Goal: Transaction & Acquisition: Purchase product/service

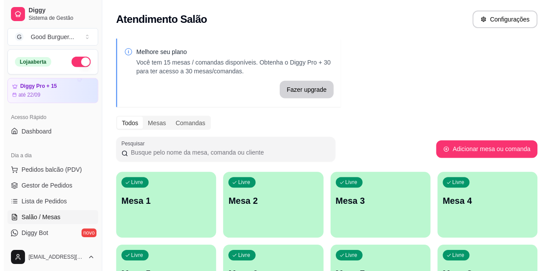
scroll to position [44, 0]
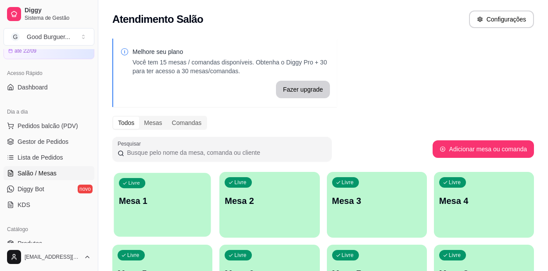
click at [134, 205] on p "Mesa 1" at bounding box center [162, 201] width 87 height 12
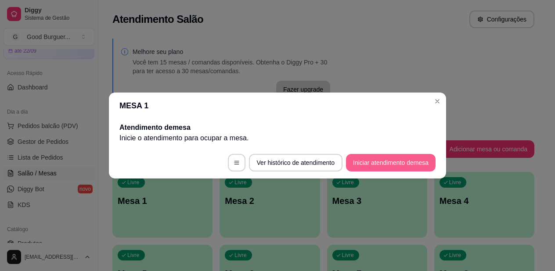
click at [372, 162] on button "Iniciar atendimento de mesa" at bounding box center [391, 163] width 90 height 18
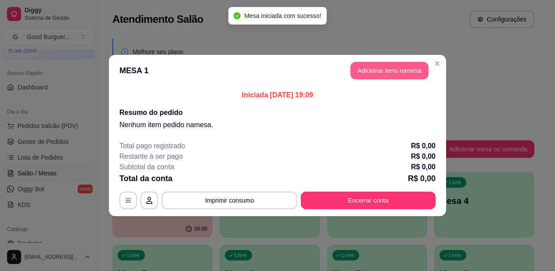
click at [379, 70] on button "Adicionar itens na mesa" at bounding box center [389, 71] width 78 height 18
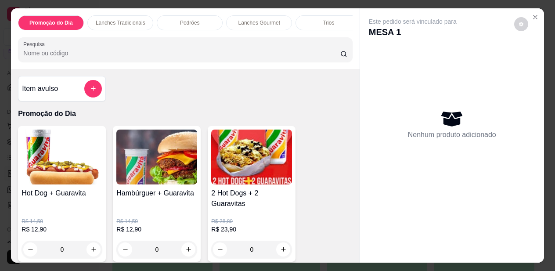
click at [482, 42] on div "Nenhum produto adicionado" at bounding box center [452, 124] width 166 height 172
click at [398, 66] on div "Nenhum produto adicionado" at bounding box center [452, 124] width 166 height 172
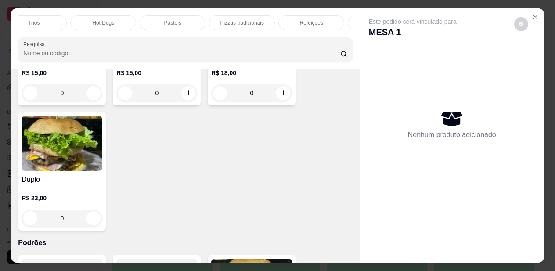
scroll to position [0, 299]
click at [252, 19] on p "Pizzas tradicionais" at bounding box center [237, 22] width 43 height 7
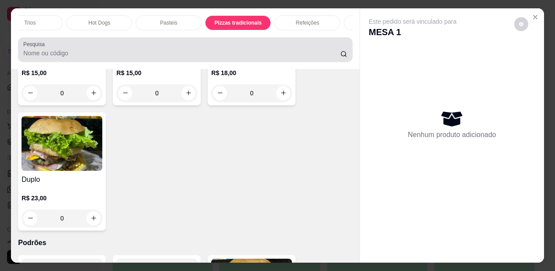
scroll to position [23, 0]
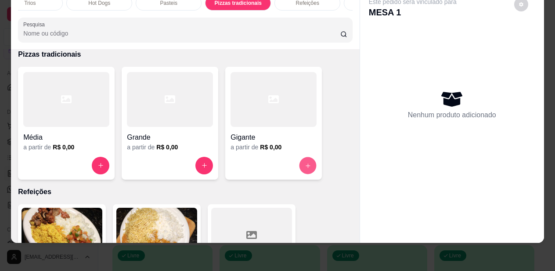
click at [299, 162] on button "increase-product-quantity" at bounding box center [307, 165] width 17 height 17
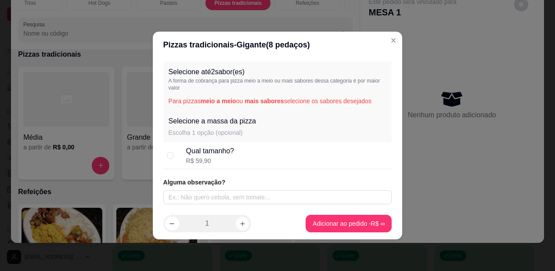
click at [241, 224] on icon "increase-product-quantity" at bounding box center [242, 223] width 7 height 7
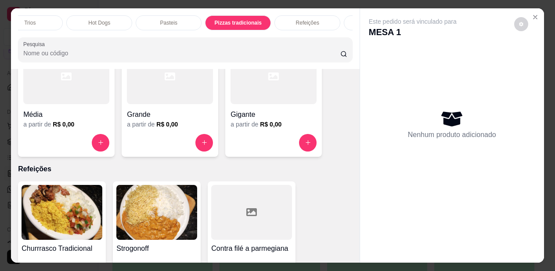
scroll to position [1930, 0]
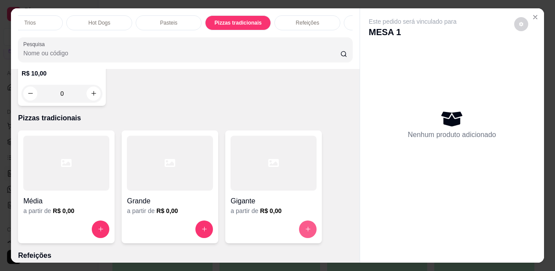
click at [301, 230] on button "increase-product-quantity" at bounding box center [308, 229] width 18 height 18
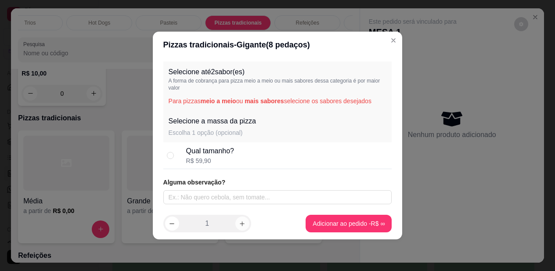
click at [240, 222] on icon "increase-product-quantity" at bounding box center [242, 223] width 7 height 7
click at [194, 158] on div "R$ 59,90" at bounding box center [210, 160] width 48 height 9
radio input "true"
click at [250, 126] on p "Selecione a massa da pizza" at bounding box center [212, 121] width 87 height 11
click at [219, 132] on p "Escolha 1 opção (opcional)" at bounding box center [212, 132] width 87 height 9
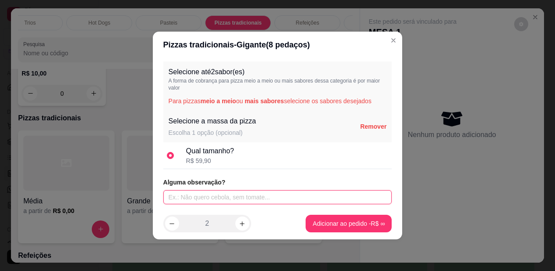
click at [211, 194] on input "text" at bounding box center [277, 197] width 229 height 14
type input "u"
type input "1 frango cm catupiry 1 de calabresa"
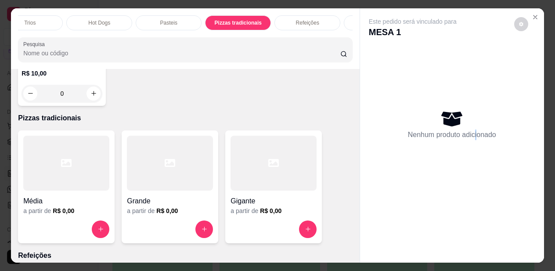
click at [473, 130] on p "Nenhum produto adicionado" at bounding box center [452, 135] width 88 height 11
drag, startPoint x: 458, startPoint y: 108, endPoint x: 463, endPoint y: 85, distance: 23.9
click at [457, 104] on div "Nenhum produto adicionado" at bounding box center [452, 124] width 166 height 172
click at [499, 8] on div "Este pedido será vinculado para MESA 1 Nenhum produto adicionado" at bounding box center [452, 128] width 184 height 241
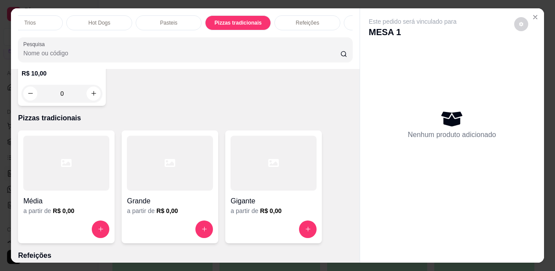
drag, startPoint x: 519, startPoint y: 11, endPoint x: 515, endPoint y: 19, distance: 8.6
click at [519, 14] on div "Este pedido será vinculado para MESA 1 Nenhum produto adicionado" at bounding box center [452, 128] width 184 height 241
click at [532, 14] on icon "Close" at bounding box center [535, 17] width 7 height 7
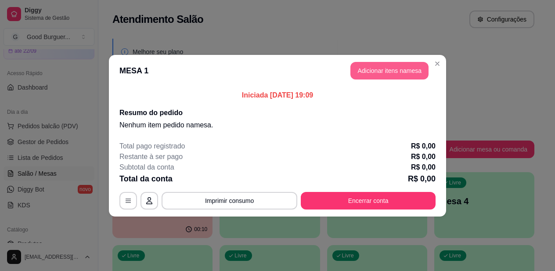
click at [402, 75] on button "Adicionar itens na mesa" at bounding box center [389, 71] width 78 height 18
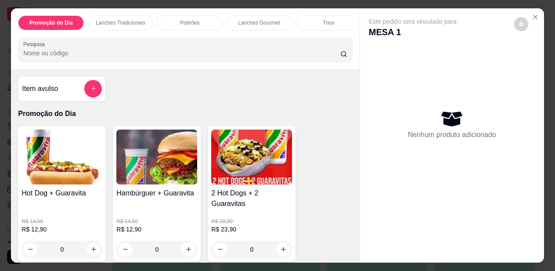
click at [408, 95] on div "Nenhum produto adicionado" at bounding box center [452, 124] width 166 height 172
click at [414, 115] on div "Nenhum produto adicionado" at bounding box center [452, 124] width 88 height 32
click at [90, 92] on icon "add-separate-item" at bounding box center [93, 88] width 7 height 7
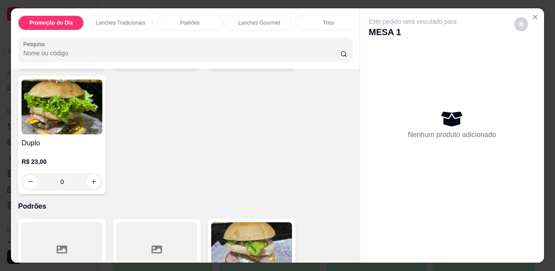
scroll to position [746, 0]
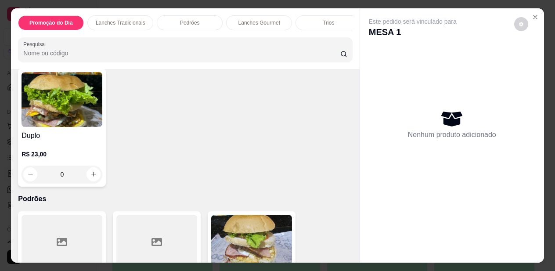
click at [344, 26] on div "Trios" at bounding box center [328, 22] width 66 height 15
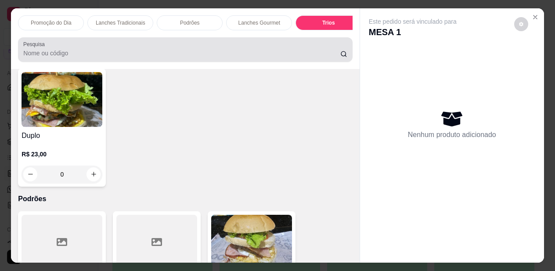
scroll to position [23, 0]
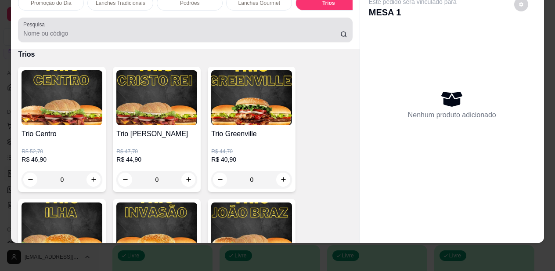
click at [344, 28] on div at bounding box center [185, 30] width 324 height 18
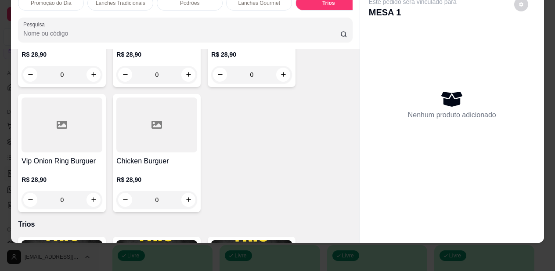
scroll to position [1231, 0]
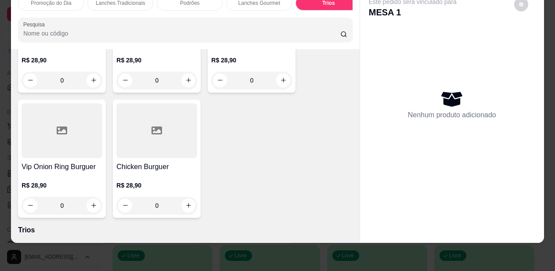
drag, startPoint x: 346, startPoint y: 0, endPoint x: 350, endPoint y: 23, distance: 23.6
click at [348, 9] on div "Promoção do Dia Lanches Tradicionais Podrões Lanches Gourmet Trios Hot Dogs Pas…" at bounding box center [185, 3] width 334 height 15
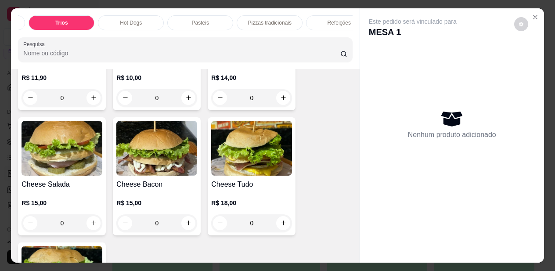
scroll to position [0, 281]
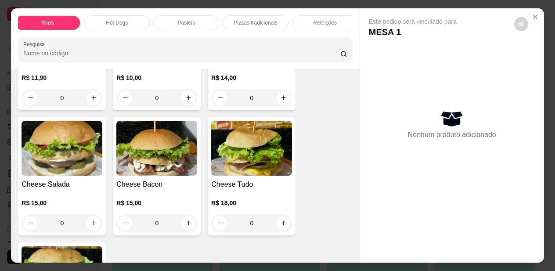
click at [266, 19] on p "Pizzas tradicionais" at bounding box center [255, 22] width 43 height 7
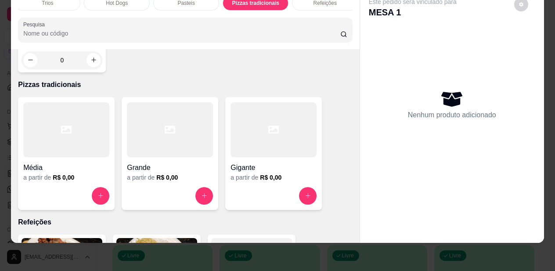
scroll to position [1930, 0]
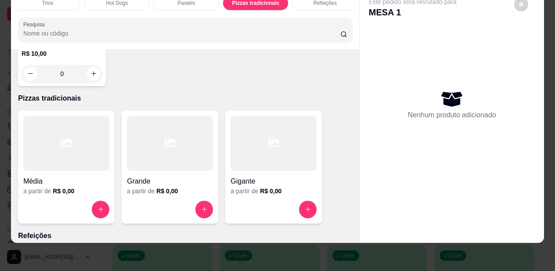
click at [260, 160] on div at bounding box center [273, 143] width 86 height 55
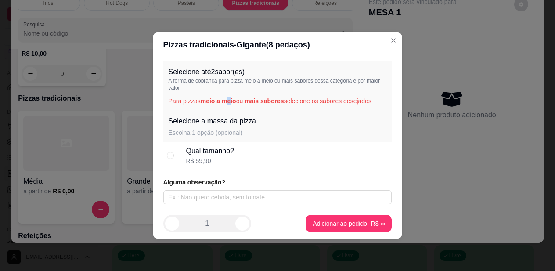
click at [228, 97] on span "meio a meio" at bounding box center [219, 100] width 36 height 7
click at [240, 73] on p "Selecione até 2 sabor(es)" at bounding box center [278, 72] width 218 height 11
click at [239, 69] on p "Selecione até 2 sabor(es)" at bounding box center [278, 72] width 218 height 11
click at [225, 141] on div "Selecione a massa da pizza Escolha 1 opção (opcional)" at bounding box center [277, 127] width 229 height 32
click at [213, 156] on div "R$ 59,90" at bounding box center [210, 160] width 48 height 9
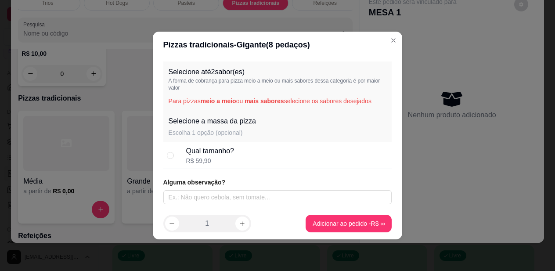
radio input "true"
click at [223, 108] on div "Selecione até 2 sabor(es) A forma de cobrança para pizza meio a meio ou mais sa…" at bounding box center [277, 85] width 229 height 49
drag, startPoint x: 239, startPoint y: 138, endPoint x: 230, endPoint y: 155, distance: 19.1
click at [238, 148] on div "Selecione a massa da pizza Escolha 1 opção (opcional) Remover Qual tamanho? R$ …" at bounding box center [277, 140] width 229 height 58
click at [249, 166] on div "Qual tamanho? R$ 59,90" at bounding box center [277, 155] width 229 height 27
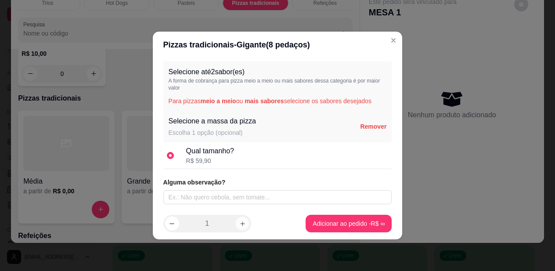
click at [245, 222] on icon "increase-product-quantity" at bounding box center [242, 223] width 7 height 7
click at [217, 130] on p "Escolha 1 opção (opcional)" at bounding box center [212, 132] width 87 height 9
click at [165, 121] on div "Selecione a massa da pizza Escolha 1 opção (opcional) Remover" at bounding box center [277, 127] width 229 height 32
click at [184, 75] on p "Selecione até 2 sabor(es)" at bounding box center [278, 72] width 218 height 11
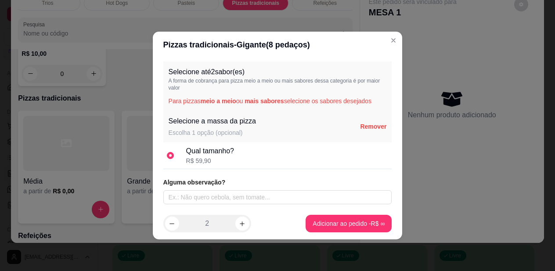
click at [199, 54] on header "Pizzas tradicionais - Gigante ( 8 pedaços)" at bounding box center [278, 45] width 250 height 26
click at [205, 165] on div "Qual tamanho? R$ 59,90" at bounding box center [277, 155] width 229 height 27
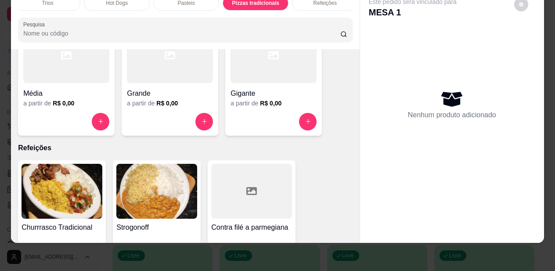
scroll to position [1974, 0]
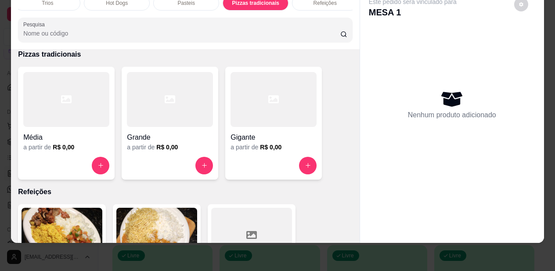
click at [258, 137] on h4 "Gigante" at bounding box center [273, 137] width 86 height 11
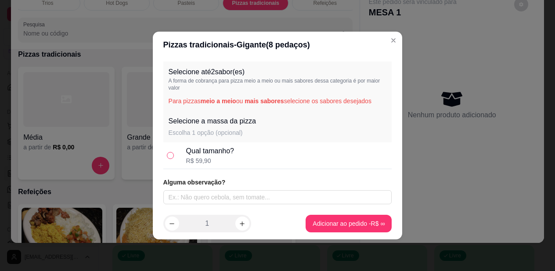
click at [169, 155] on input "radio" at bounding box center [170, 155] width 7 height 7
radio input "true"
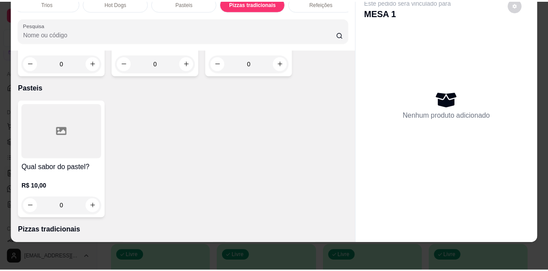
scroll to position [0, 0]
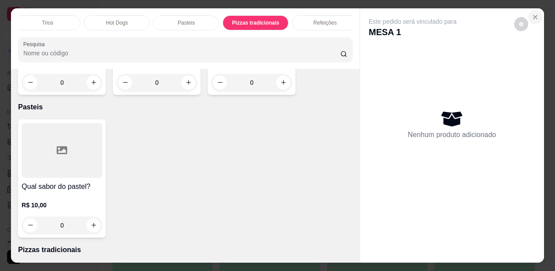
click at [532, 14] on icon "Close" at bounding box center [535, 17] width 7 height 7
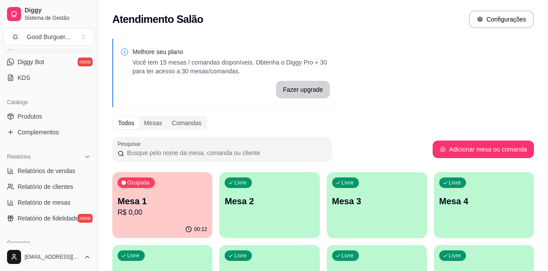
scroll to position [176, 0]
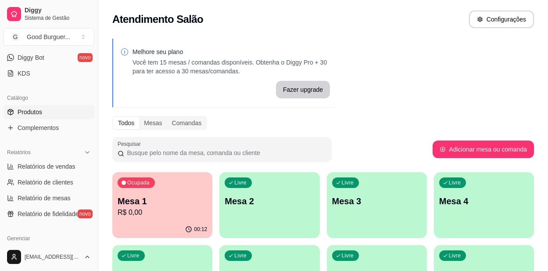
click at [41, 114] on span "Produtos" at bounding box center [30, 112] width 25 height 9
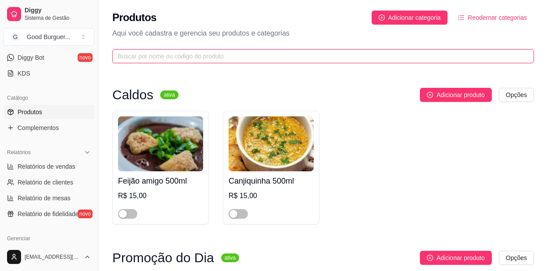
click at [231, 54] on input "text" at bounding box center [320, 56] width 404 height 10
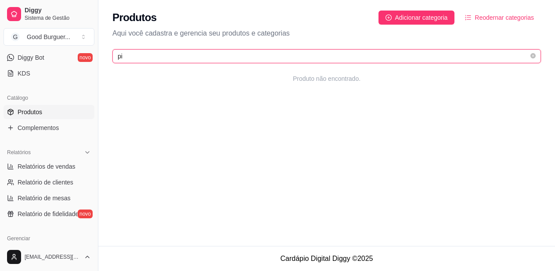
type input "p"
type input "g"
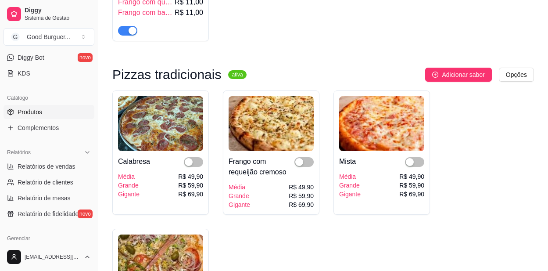
scroll to position [2636, 0]
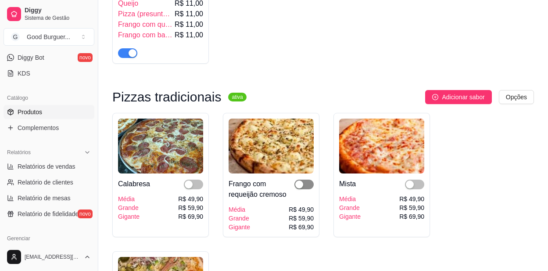
click at [310, 189] on span "button" at bounding box center [304, 185] width 19 height 10
click at [199, 189] on span "button" at bounding box center [193, 185] width 19 height 10
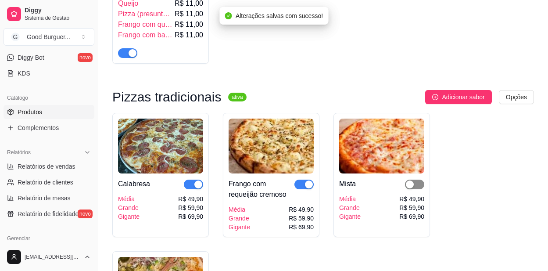
click at [417, 189] on span "button" at bounding box center [414, 185] width 19 height 10
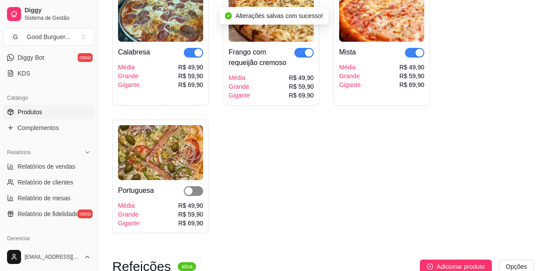
click at [197, 196] on span "button" at bounding box center [193, 191] width 19 height 10
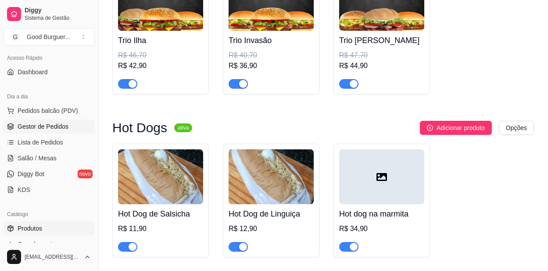
scroll to position [44, 0]
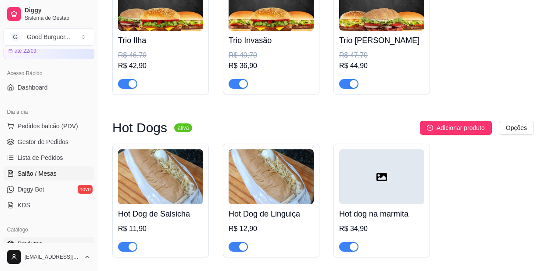
click at [40, 169] on span "Salão / Mesas" at bounding box center [37, 173] width 39 height 9
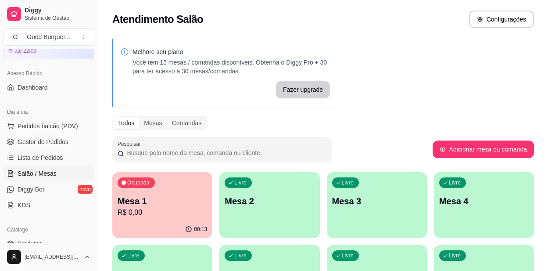
click at [194, 192] on div "Ocupada Mesa 1 R$ 0,00" at bounding box center [162, 196] width 100 height 49
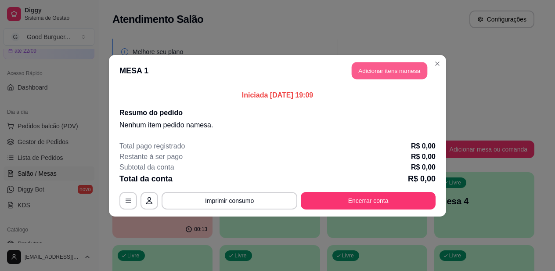
click at [403, 65] on button "Adicionar itens na mesa" at bounding box center [390, 70] width 76 height 17
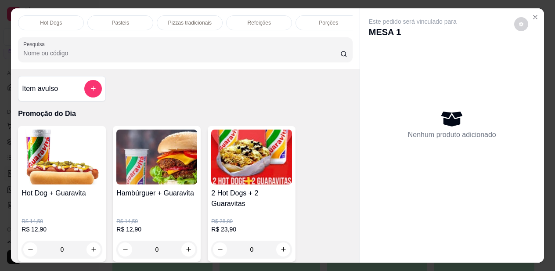
scroll to position [0, 351]
click at [179, 19] on p "Pizzas tradicionais" at bounding box center [185, 22] width 43 height 7
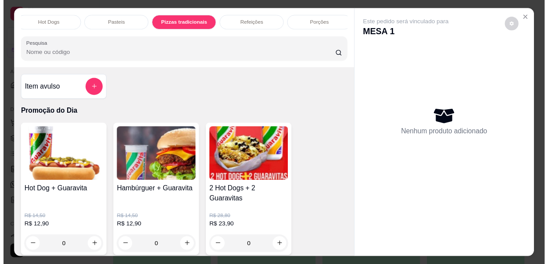
scroll to position [23, 0]
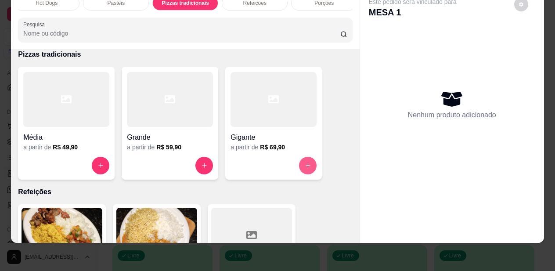
click at [305, 166] on icon "increase-product-quantity" at bounding box center [308, 165] width 7 height 7
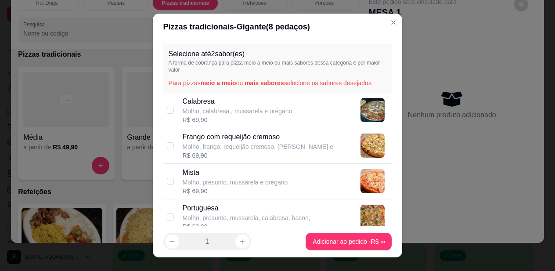
click at [244, 109] on p "Molho, calabresa,, mussarela e orégano" at bounding box center [238, 111] width 110 height 9
checkbox input "true"
click at [257, 152] on div "R$ 69,90" at bounding box center [258, 155] width 151 height 9
checkbox input "true"
click at [239, 242] on icon "increase-product-quantity" at bounding box center [242, 241] width 7 height 7
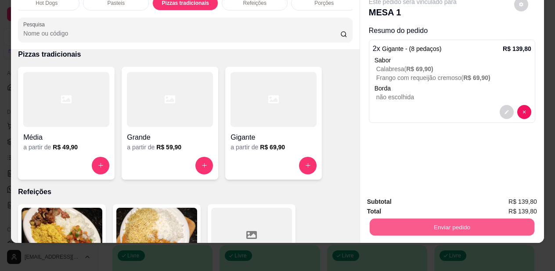
click at [454, 222] on button "Enviar pedido" at bounding box center [452, 227] width 165 height 17
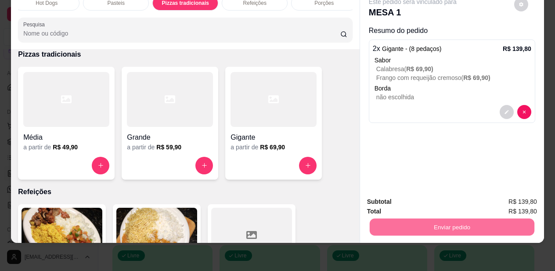
click at [459, 202] on button "Não registrar e enviar pedido" at bounding box center [422, 199] width 91 height 17
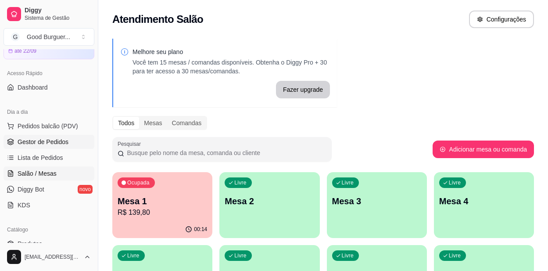
drag, startPoint x: 52, startPoint y: 141, endPoint x: 58, endPoint y: 136, distance: 7.8
click at [53, 141] on span "Gestor de Pedidos" at bounding box center [43, 141] width 51 height 9
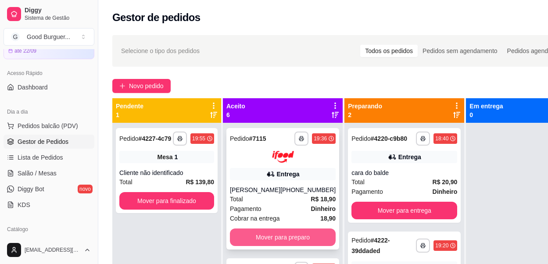
click at [280, 234] on button "Mover para preparo" at bounding box center [283, 238] width 106 height 18
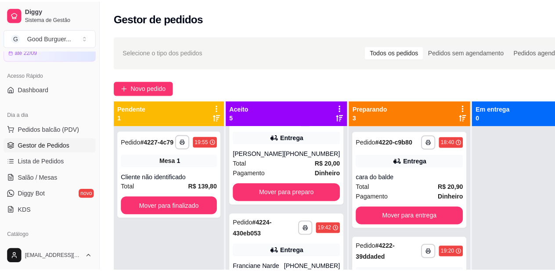
scroll to position [44, 0]
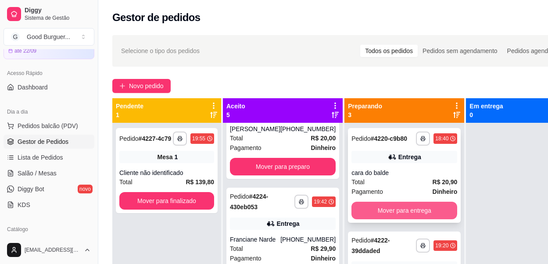
click at [395, 217] on button "Mover para entrega" at bounding box center [405, 211] width 106 height 18
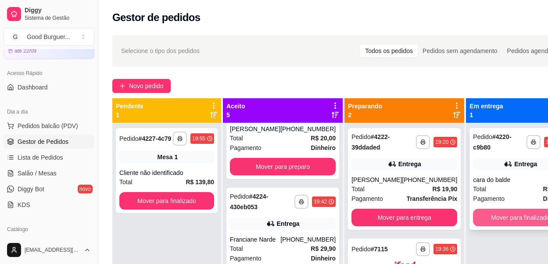
click at [515, 218] on button "Mover para finalizado" at bounding box center [520, 218] width 95 height 18
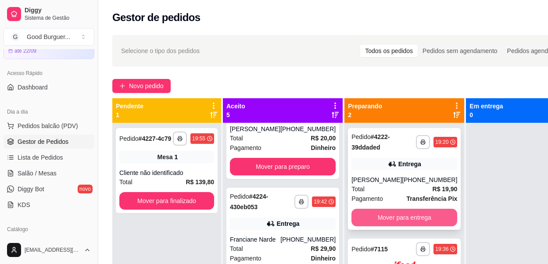
click at [398, 210] on button "Mover para entrega" at bounding box center [405, 218] width 106 height 18
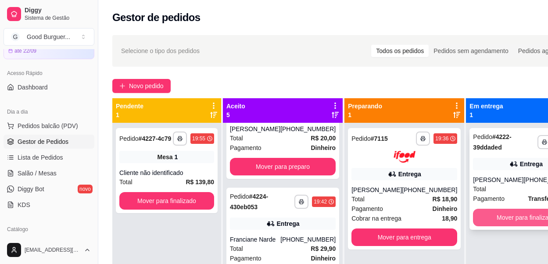
click at [503, 217] on button "Mover para finalizado" at bounding box center [526, 218] width 106 height 18
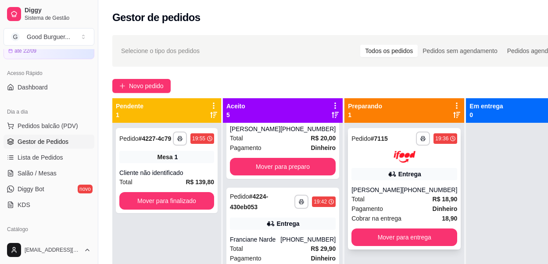
click at [395, 202] on div "Total R$ 18,90" at bounding box center [405, 199] width 106 height 10
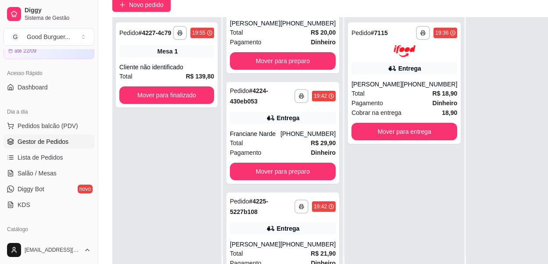
scroll to position [88, 0]
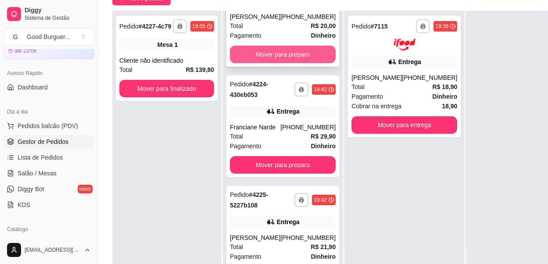
click at [281, 63] on button "Mover para preparo" at bounding box center [283, 55] width 106 height 18
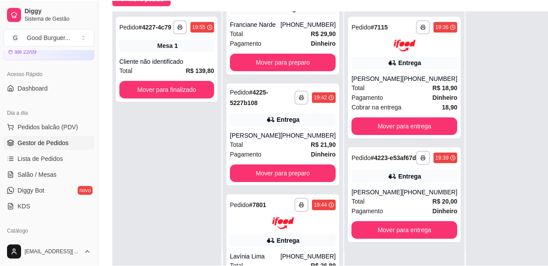
scroll to position [0, 0]
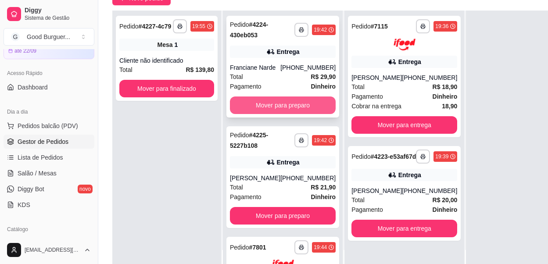
click at [276, 112] on button "Mover para preparo" at bounding box center [283, 106] width 106 height 18
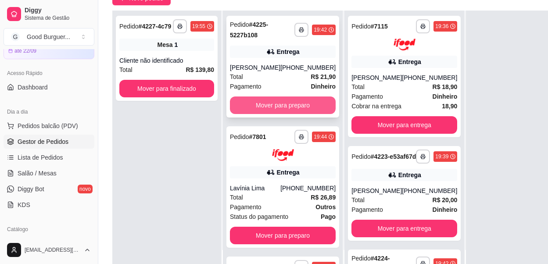
click at [282, 101] on button "Mover para preparo" at bounding box center [283, 106] width 106 height 18
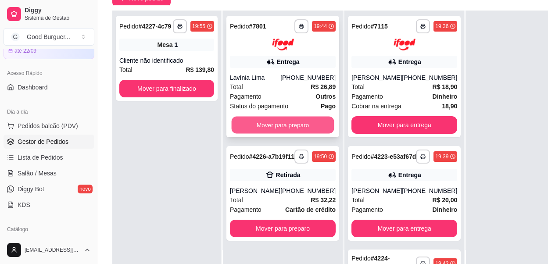
click at [280, 119] on button "Mover para preparo" at bounding box center [283, 124] width 103 height 17
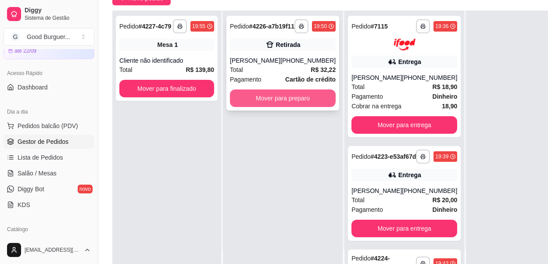
click at [289, 106] on button "Mover para preparo" at bounding box center [283, 99] width 106 height 18
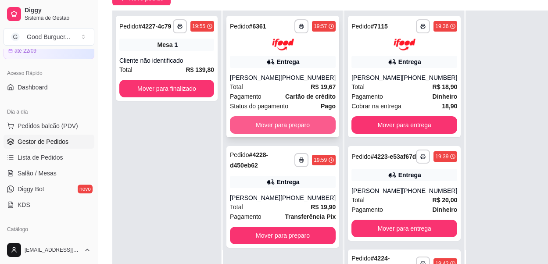
click at [295, 133] on button "Mover para preparo" at bounding box center [283, 125] width 106 height 18
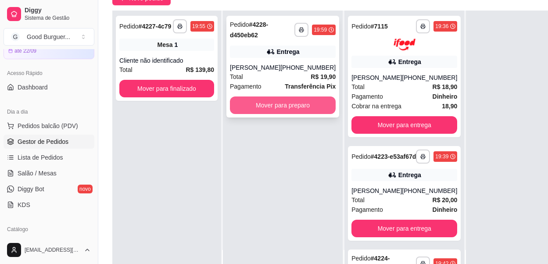
click at [293, 103] on button "Mover para preparo" at bounding box center [283, 106] width 106 height 18
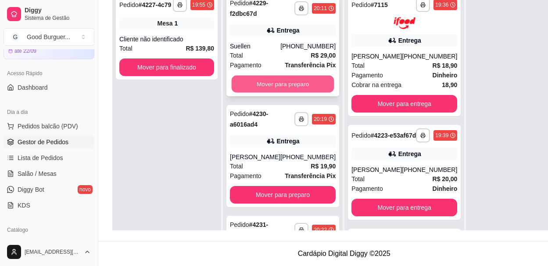
click at [280, 76] on button "Mover para preparo" at bounding box center [283, 84] width 103 height 17
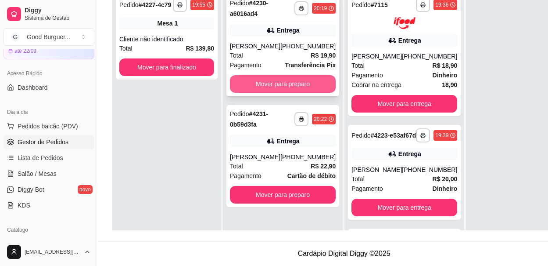
click at [280, 75] on button "Mover para preparo" at bounding box center [283, 84] width 106 height 18
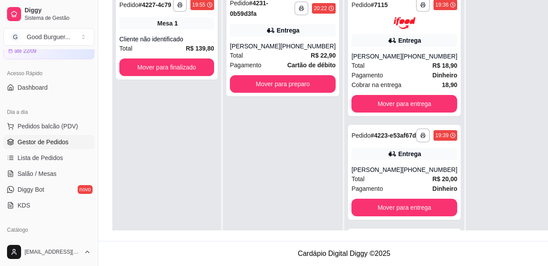
click at [280, 74] on div "**********" at bounding box center [283, 45] width 113 height 102
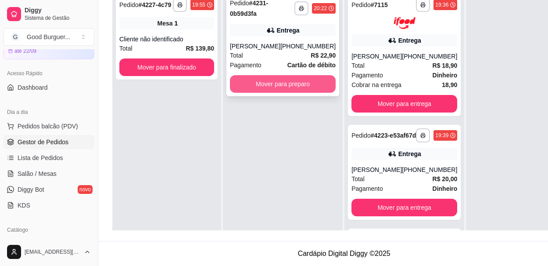
click at [317, 92] on button "Mover para preparo" at bounding box center [283, 84] width 106 height 18
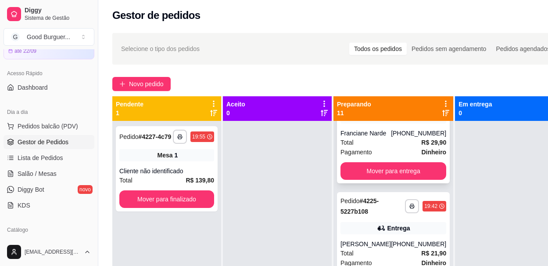
scroll to position [263, 0]
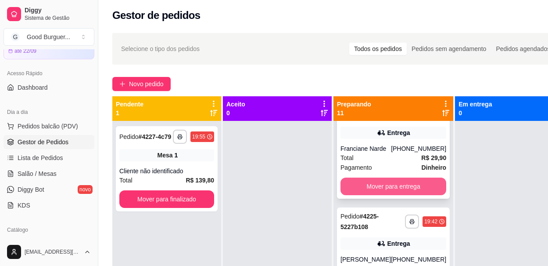
click at [402, 195] on button "Mover para entrega" at bounding box center [394, 186] width 106 height 18
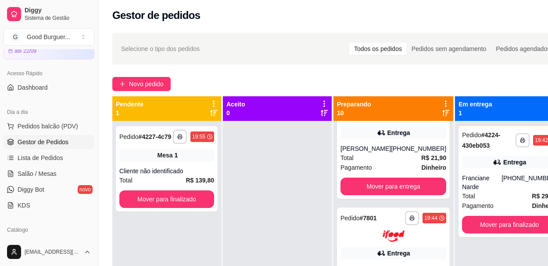
scroll to position [153, 0]
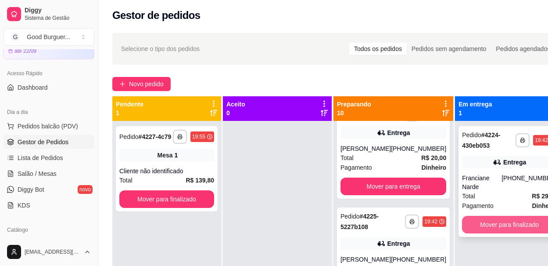
click at [504, 216] on button "Mover para finalizado" at bounding box center [509, 225] width 95 height 18
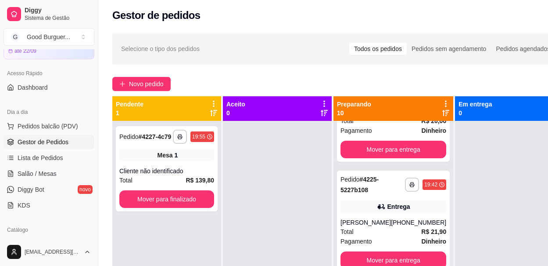
scroll to position [284, 0]
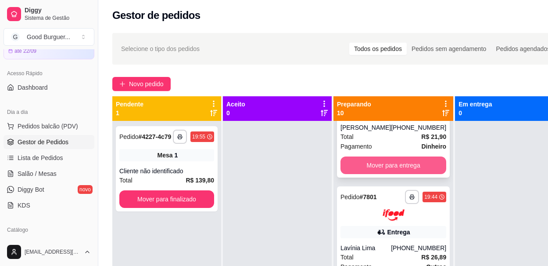
click at [391, 173] on button "Mover para entrega" at bounding box center [394, 165] width 106 height 18
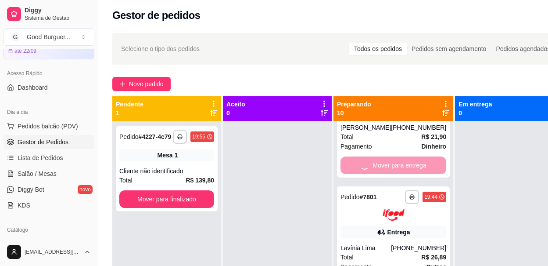
scroll to position [174, 0]
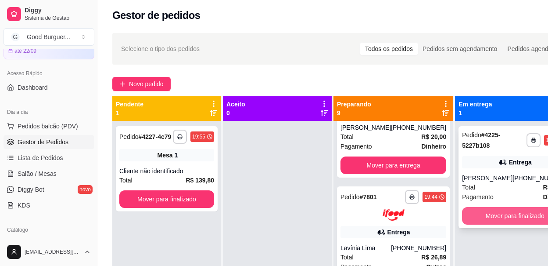
click at [494, 211] on button "Mover para finalizado" at bounding box center [515, 216] width 106 height 18
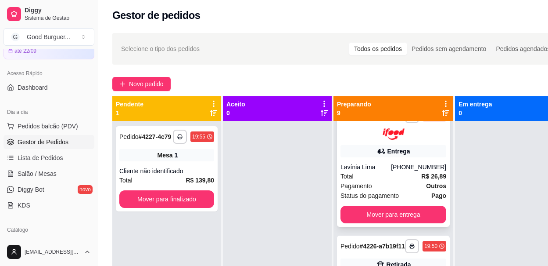
scroll to position [306, 0]
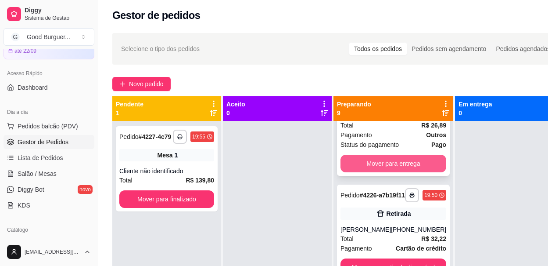
click at [395, 172] on button "Mover para entrega" at bounding box center [394, 164] width 106 height 18
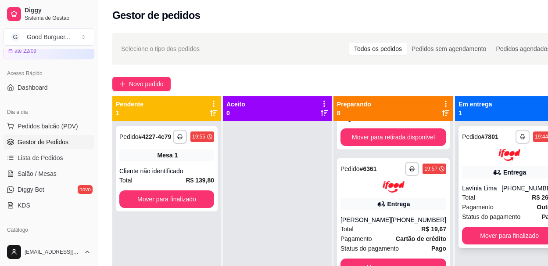
scroll to position [176, 0]
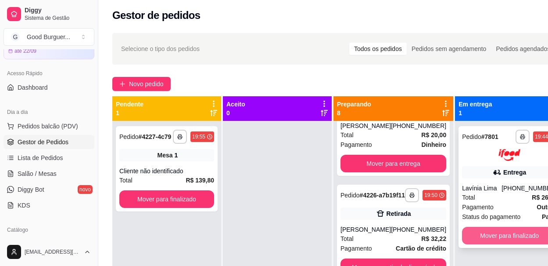
click at [488, 233] on button "Mover para finalizado" at bounding box center [509, 236] width 95 height 18
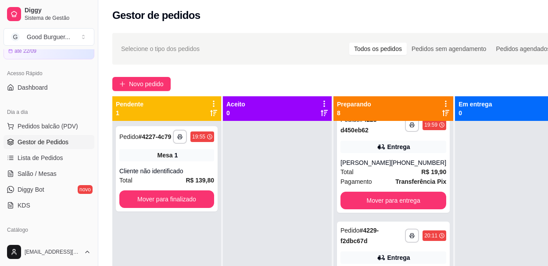
scroll to position [527, 0]
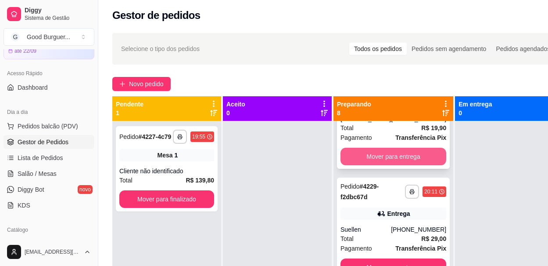
click at [388, 165] on button "Mover para entrega" at bounding box center [394, 157] width 106 height 18
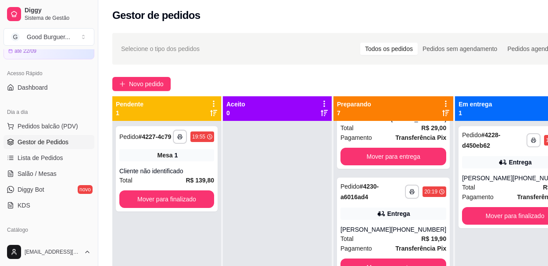
scroll to position [416, 0]
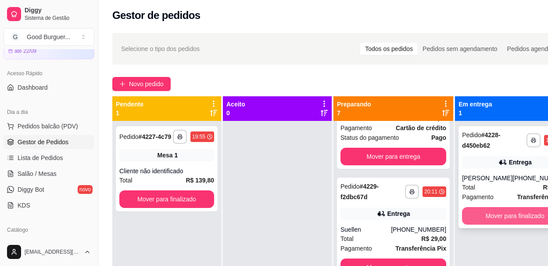
click at [506, 212] on button "Mover para finalizado" at bounding box center [515, 216] width 106 height 18
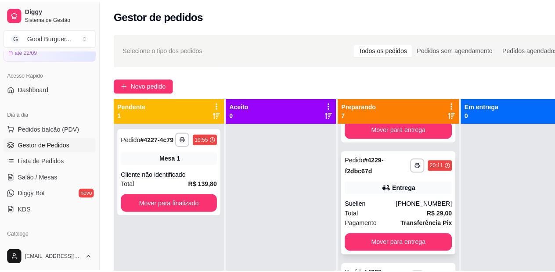
scroll to position [460, 0]
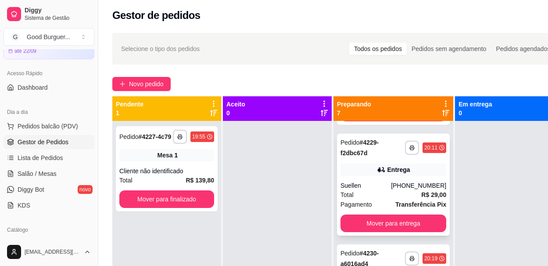
click at [377, 190] on div "Suellen" at bounding box center [366, 185] width 50 height 9
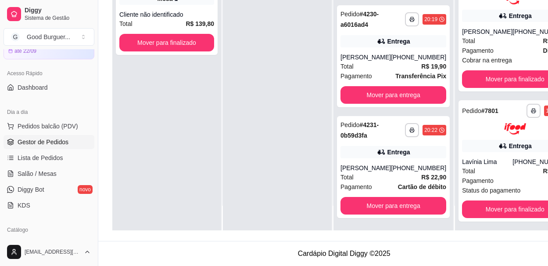
scroll to position [447, 0]
click at [41, 126] on span "Pedidos balcão (PDV)" at bounding box center [48, 126] width 61 height 9
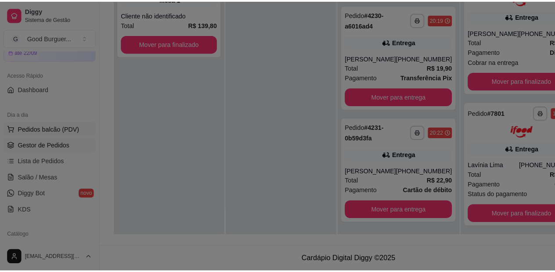
scroll to position [134, 0]
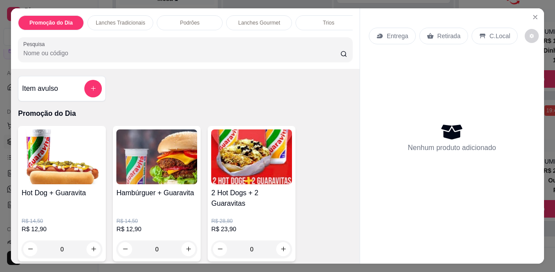
click at [447, 32] on p "Retirada" at bounding box center [448, 36] width 23 height 9
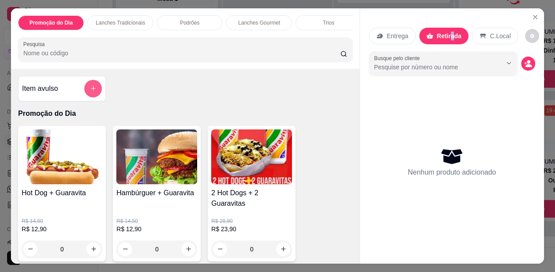
click at [86, 91] on button "add-separate-item" at bounding box center [93, 89] width 18 height 18
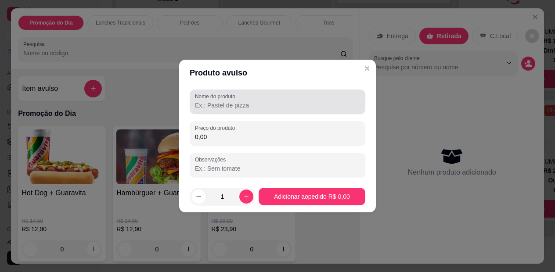
click at [266, 105] on input "Nome do produto" at bounding box center [277, 105] width 165 height 9
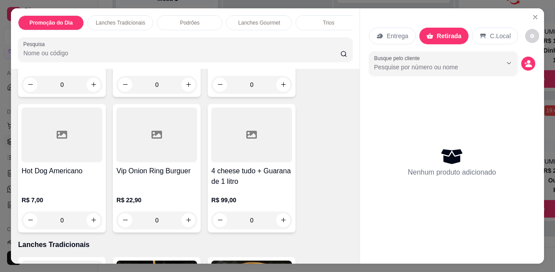
scroll to position [439, 0]
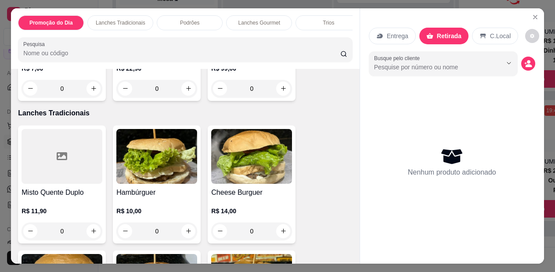
click at [173, 174] on img at bounding box center [156, 156] width 81 height 55
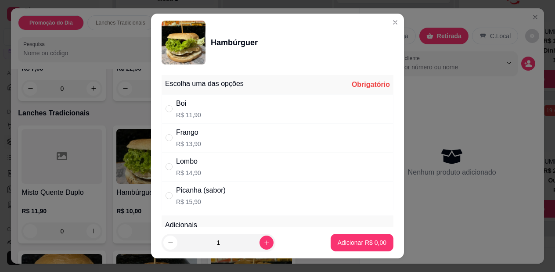
click at [195, 107] on div "Boi" at bounding box center [188, 103] width 25 height 11
radio input "true"
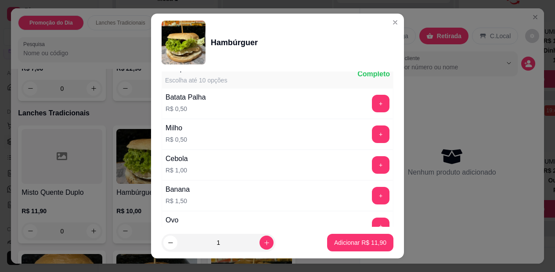
scroll to position [351, 0]
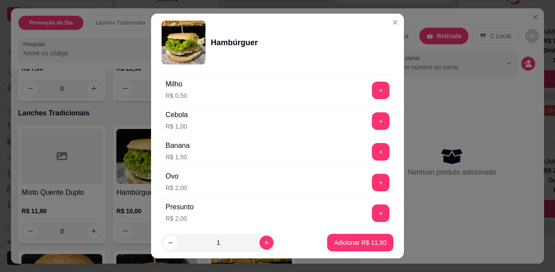
click at [192, 180] on div "Ovo R$ 2,00 +" at bounding box center [278, 182] width 232 height 31
click at [372, 180] on button "+" at bounding box center [380, 182] width 17 height 17
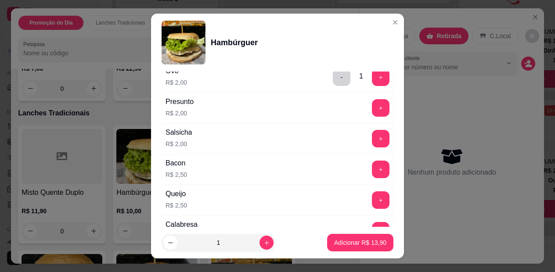
scroll to position [483, 0]
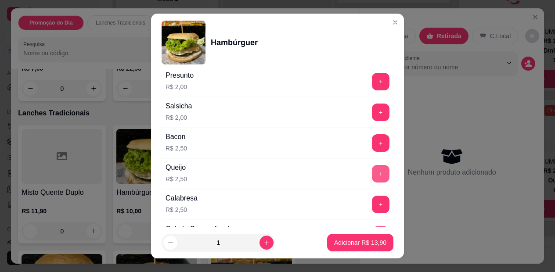
click at [372, 174] on button "+" at bounding box center [381, 174] width 18 height 18
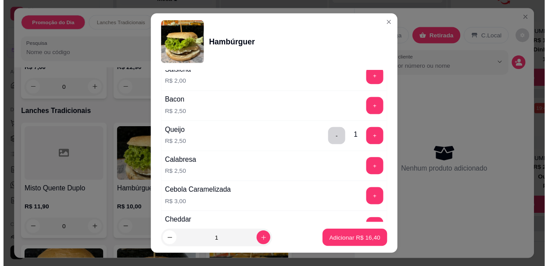
scroll to position [571, 0]
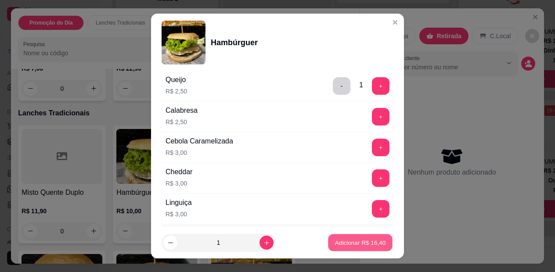
click at [343, 240] on p "Adicionar R$ 16,40" at bounding box center [360, 242] width 51 height 8
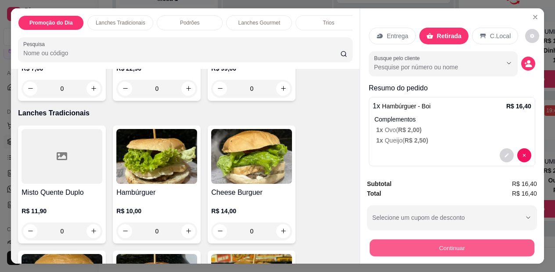
click at [458, 247] on button "Continuar" at bounding box center [452, 248] width 165 height 17
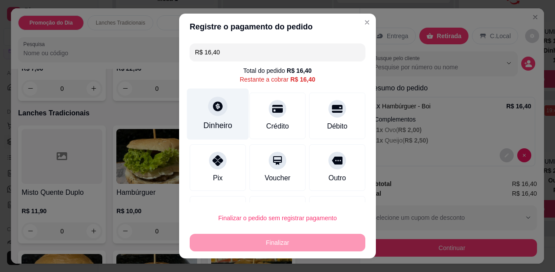
click at [201, 118] on div "Dinheiro" at bounding box center [218, 114] width 62 height 51
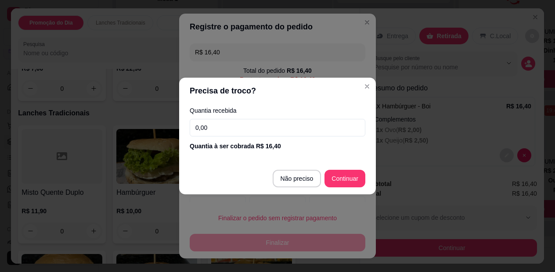
click at [242, 128] on input "0,00" at bounding box center [278, 128] width 176 height 18
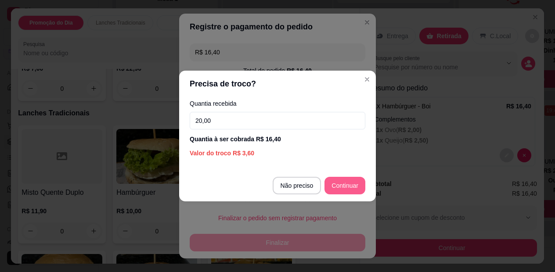
type input "20,00"
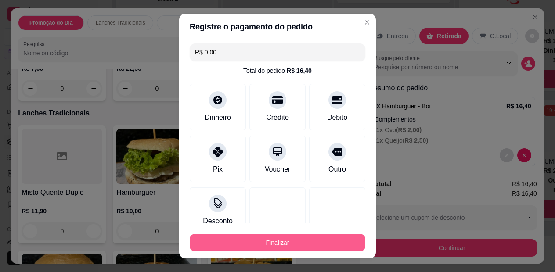
click at [241, 236] on button "Finalizar" at bounding box center [278, 243] width 176 height 18
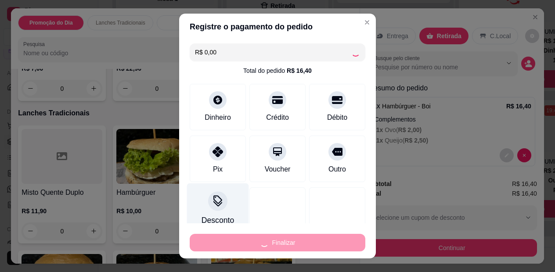
type input "-R$ 16,40"
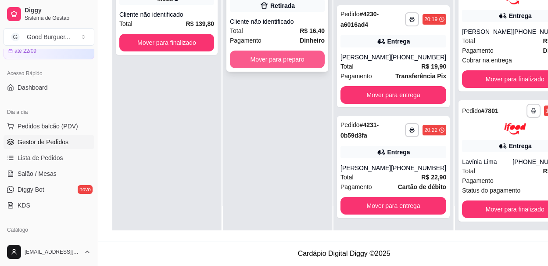
click at [284, 57] on button "Mover para preparo" at bounding box center [277, 59] width 95 height 18
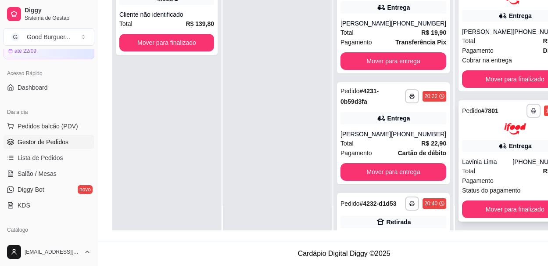
scroll to position [140, 0]
click at [389, 153] on div "**********" at bounding box center [393, 133] width 113 height 102
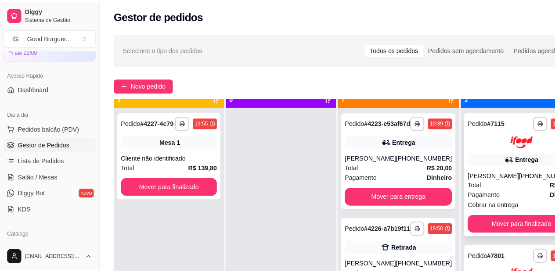
scroll to position [25, 0]
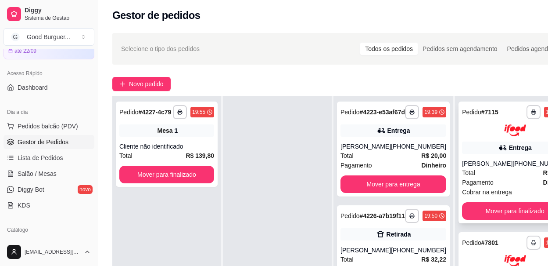
click at [493, 176] on div "Total R$ 18,90" at bounding box center [515, 173] width 106 height 10
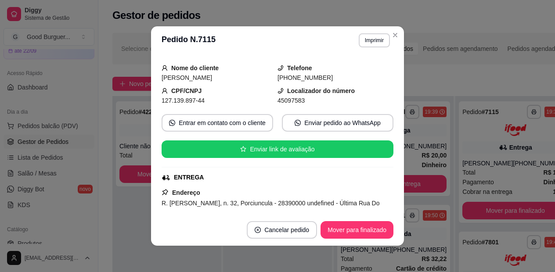
scroll to position [44, 0]
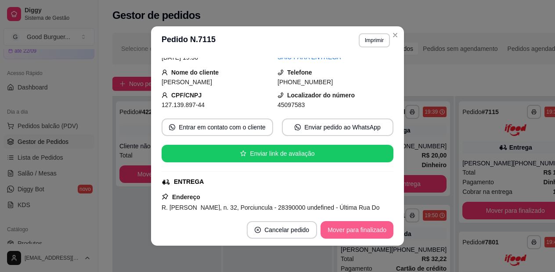
click at [354, 226] on button "Mover para finalizado" at bounding box center [356, 230] width 73 height 18
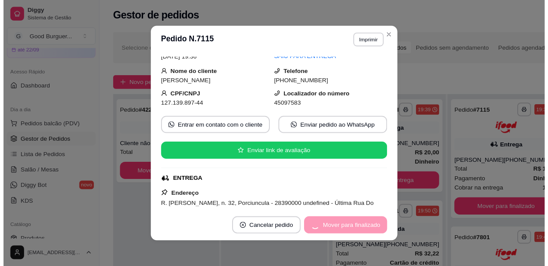
scroll to position [24, 0]
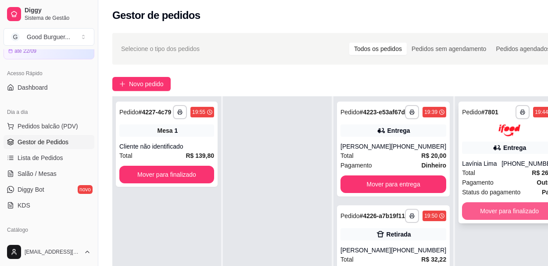
click at [491, 209] on button "Mover para finalizado" at bounding box center [509, 211] width 95 height 18
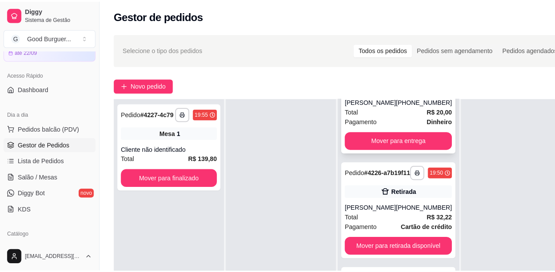
scroll to position [0, 0]
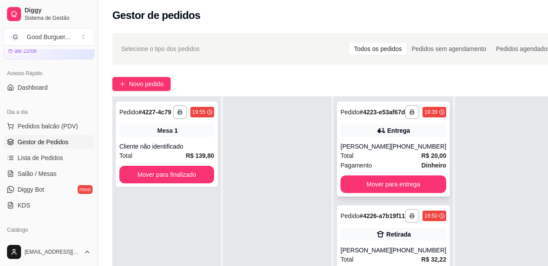
click at [402, 151] on div "[PHONE_NUMBER]" at bounding box center [418, 146] width 55 height 9
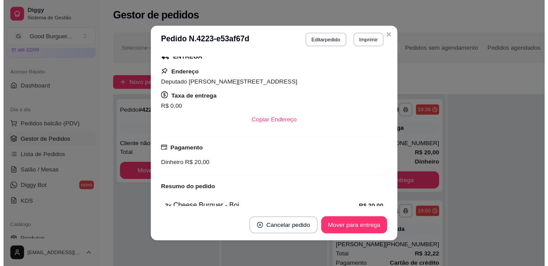
scroll to position [132, 0]
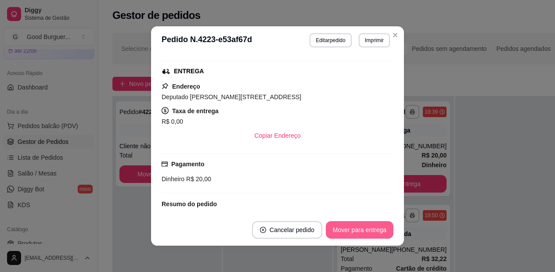
click at [359, 225] on button "Mover para entrega" at bounding box center [360, 230] width 68 height 18
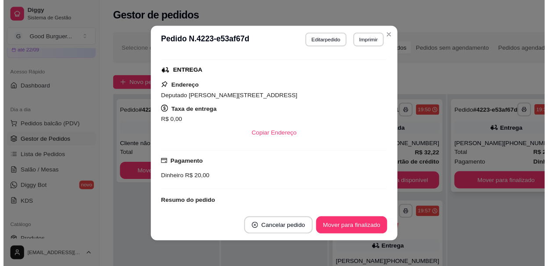
scroll to position [0, 0]
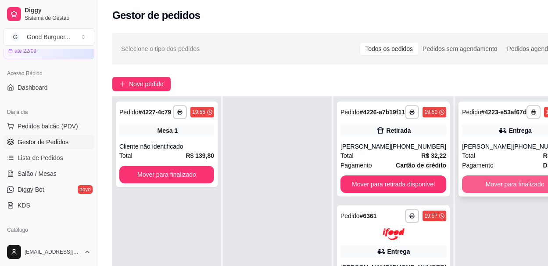
click at [514, 193] on button "Mover para finalizado" at bounding box center [515, 184] width 106 height 18
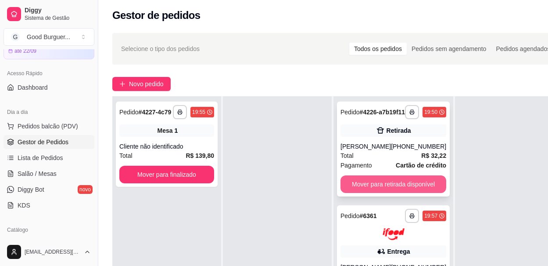
click at [397, 186] on button "Mover para retirada disponível" at bounding box center [394, 184] width 106 height 18
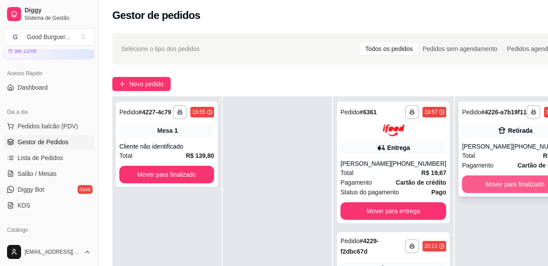
click at [501, 192] on button "Mover para finalizado" at bounding box center [515, 184] width 106 height 18
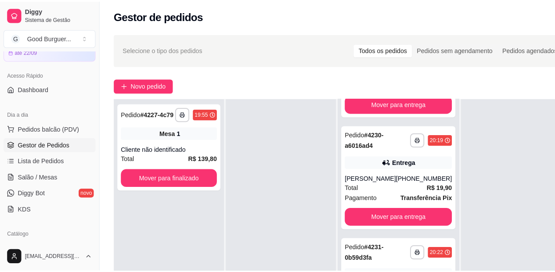
scroll to position [263, 0]
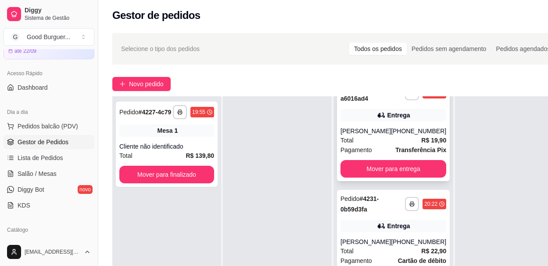
click at [397, 145] on div "Total R$ 19,90" at bounding box center [394, 140] width 106 height 10
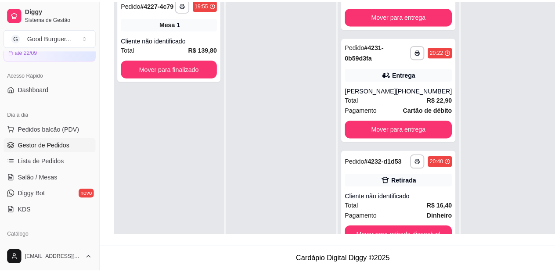
scroll to position [0, 0]
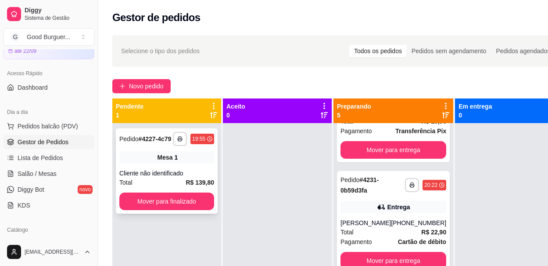
click at [177, 170] on div "Cliente não identificado" at bounding box center [166, 173] width 95 height 9
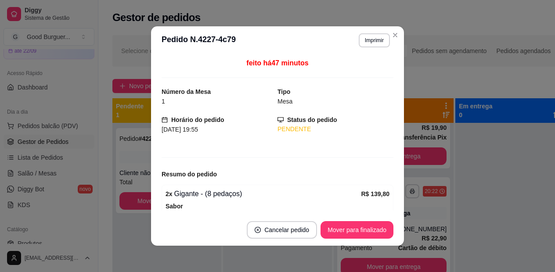
click at [228, 123] on div "Horário do pedido [DATE] 19:55" at bounding box center [220, 124] width 116 height 19
click at [209, 147] on div "feito há 47 minutos Número da Mesa 1 Tipo Mesa Horário do pedido [DATE] 19:55 S…" at bounding box center [278, 134] width 232 height 153
click at [335, 89] on div "Tipo Mesa" at bounding box center [335, 96] width 116 height 19
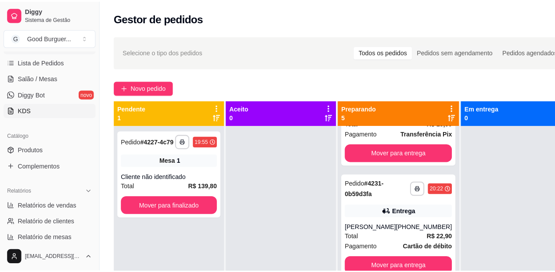
scroll to position [132, 0]
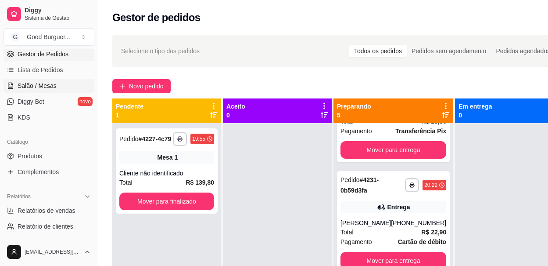
click at [43, 81] on link "Salão / Mesas" at bounding box center [49, 86] width 91 height 14
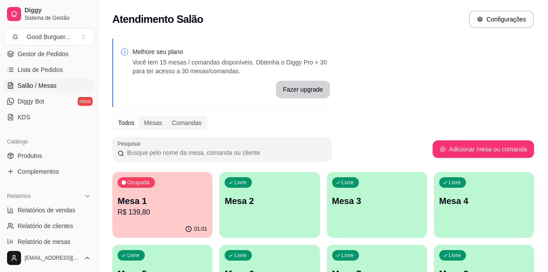
click at [164, 202] on p "Mesa 1" at bounding box center [163, 201] width 90 height 12
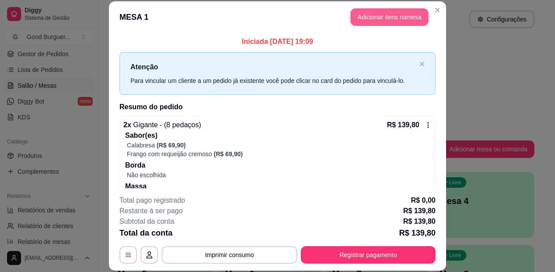
click at [400, 17] on button "Adicionar itens na mesa" at bounding box center [389, 17] width 78 height 18
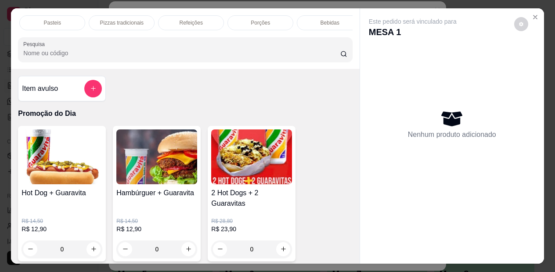
scroll to position [0, 425]
click at [323, 19] on p "Bebidas" at bounding box center [319, 22] width 19 height 7
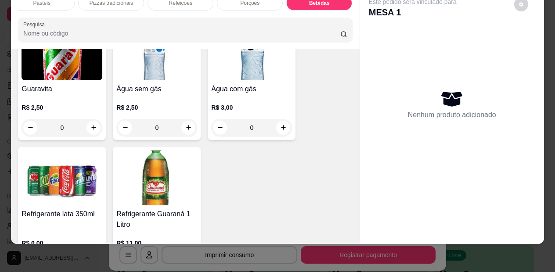
scroll to position [3152, 0]
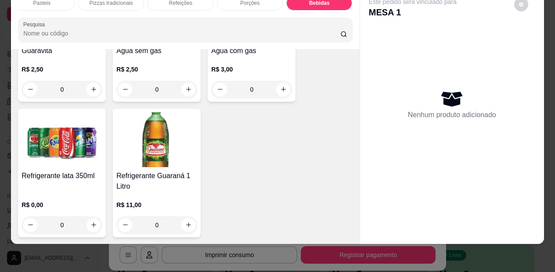
click at [76, 154] on img at bounding box center [62, 139] width 81 height 55
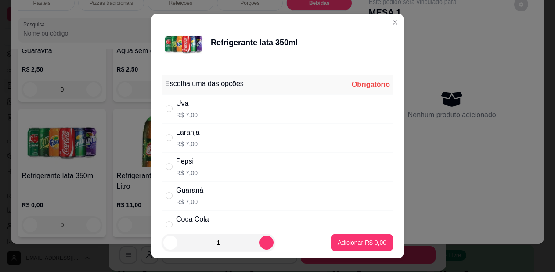
click at [189, 189] on div "Guaraná" at bounding box center [189, 190] width 27 height 11
radio input "true"
click at [335, 238] on button "Adicionar R$ 7,00" at bounding box center [361, 242] width 61 height 17
type input "1"
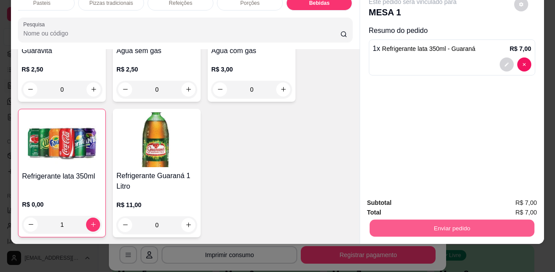
click at [466, 220] on button "Enviar pedido" at bounding box center [452, 228] width 165 height 17
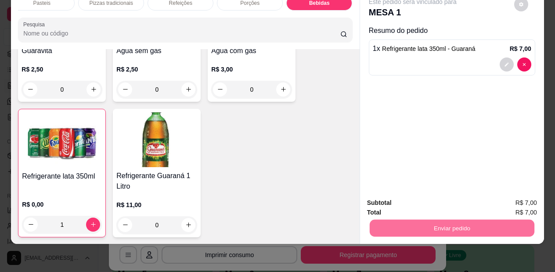
click at [428, 199] on button "Não registrar e enviar pedido" at bounding box center [422, 200] width 89 height 16
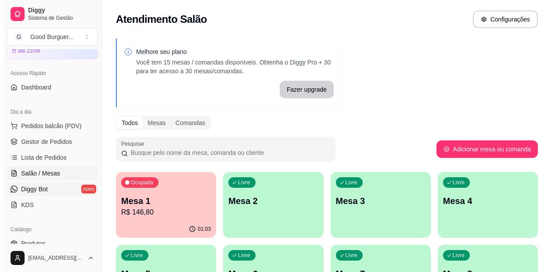
scroll to position [0, 0]
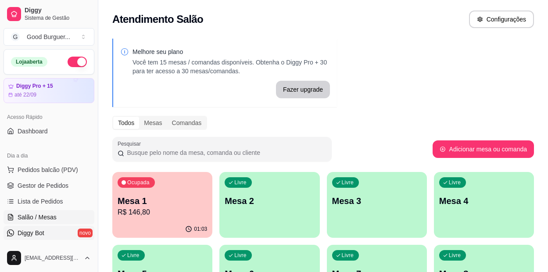
click at [53, 232] on link "Diggy Bot novo" at bounding box center [49, 233] width 91 height 14
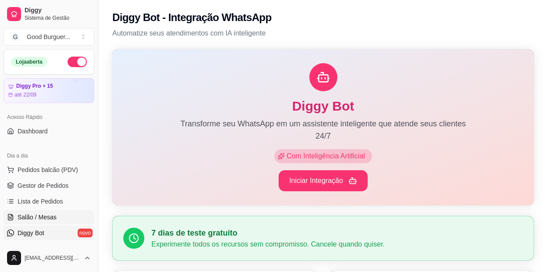
click at [54, 212] on link "Salão / Mesas" at bounding box center [49, 217] width 91 height 14
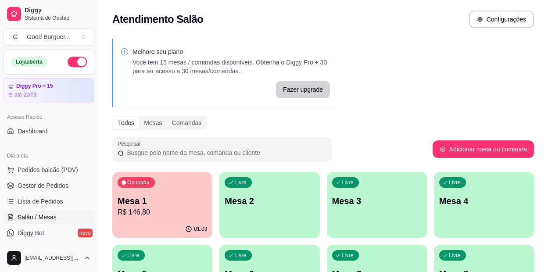
click at [184, 205] on p "Mesa 1" at bounding box center [163, 201] width 90 height 12
click at [177, 209] on p "R$ 146,80" at bounding box center [162, 212] width 87 height 10
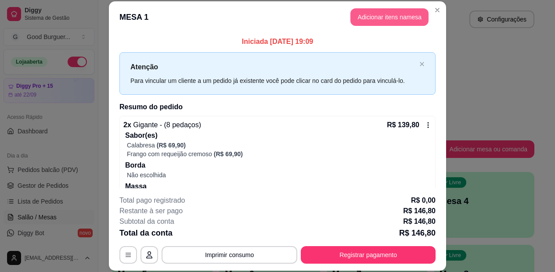
click at [379, 16] on button "Adicionar itens na mesa" at bounding box center [389, 17] width 78 height 18
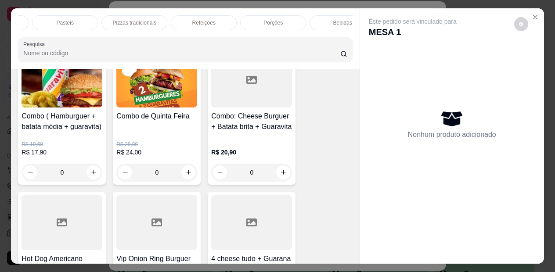
scroll to position [0, 425]
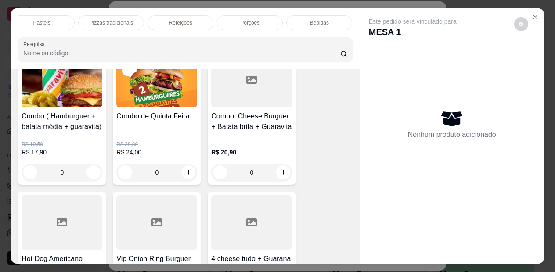
click at [320, 19] on p "Bebidas" at bounding box center [319, 22] width 19 height 7
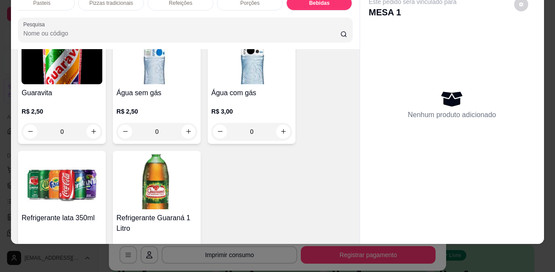
scroll to position [3154, 0]
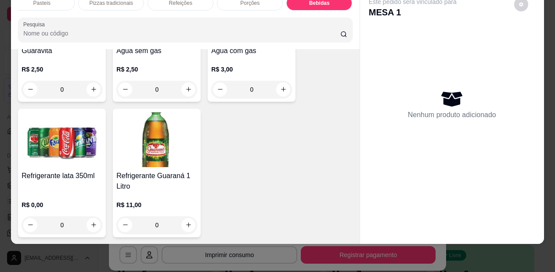
click at [48, 124] on img at bounding box center [62, 139] width 81 height 55
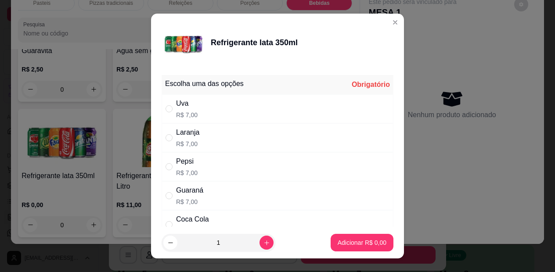
click at [181, 193] on div "Guaraná" at bounding box center [189, 190] width 27 height 11
radio input "true"
click at [347, 237] on button "Adicionar R$ 7,00" at bounding box center [362, 243] width 63 height 18
type input "1"
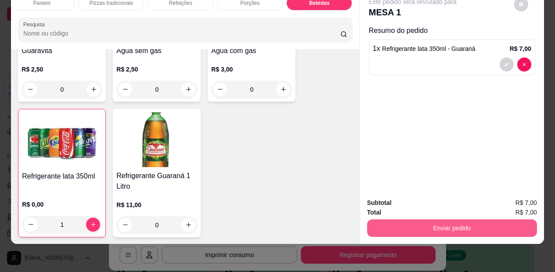
click at [457, 223] on button "Enviar pedido" at bounding box center [452, 229] width 170 height 18
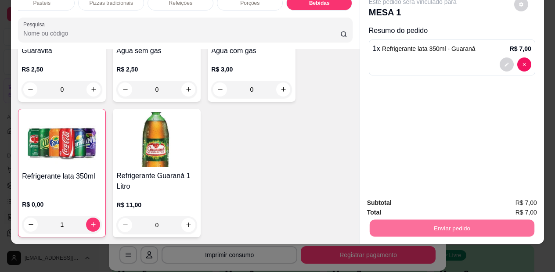
click at [431, 199] on button "Não registrar e enviar pedido" at bounding box center [422, 200] width 89 height 16
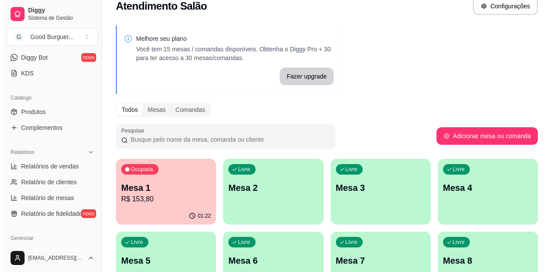
scroll to position [0, 0]
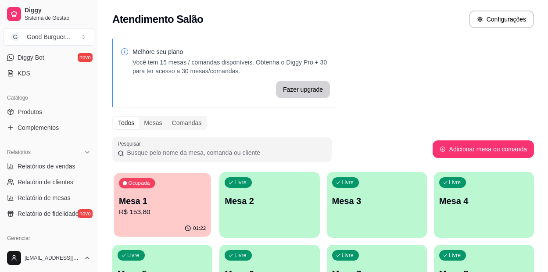
click at [175, 203] on p "Mesa 1" at bounding box center [162, 201] width 87 height 12
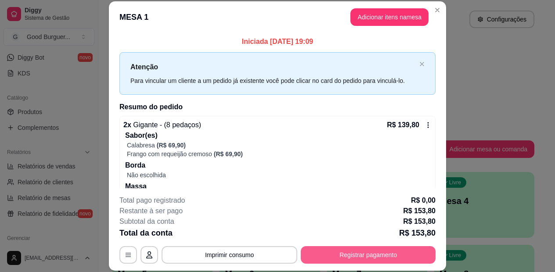
click at [362, 256] on button "Registrar pagamento" at bounding box center [368, 255] width 135 height 18
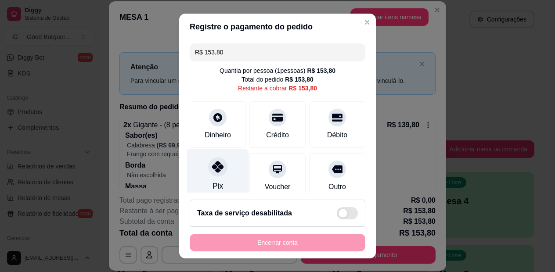
click at [212, 173] on icon at bounding box center [217, 166] width 11 height 11
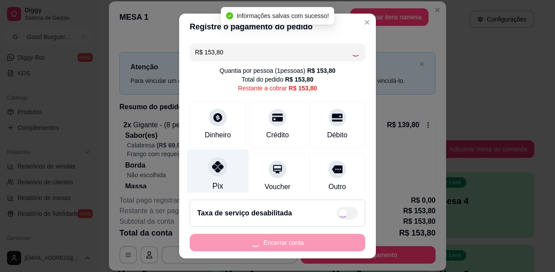
type input "R$ 0,00"
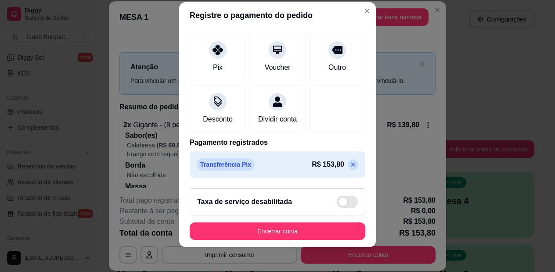
scroll to position [14, 0]
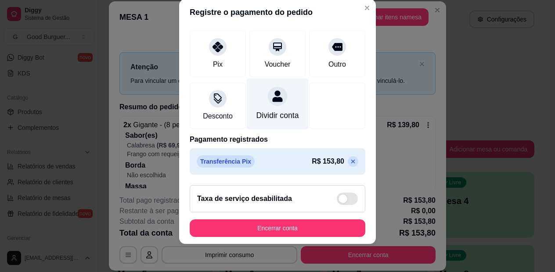
click at [272, 90] on icon at bounding box center [277, 95] width 10 height 11
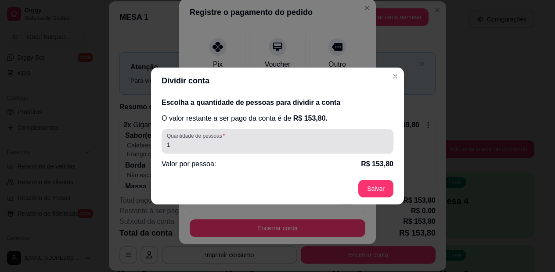
click at [202, 146] on input "1" at bounding box center [277, 144] width 221 height 9
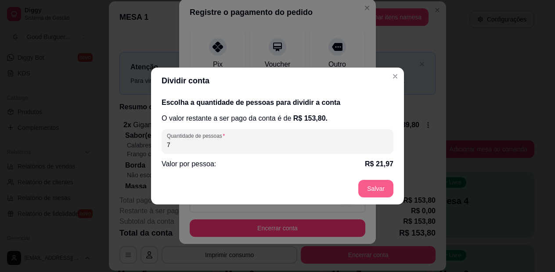
type input "7"
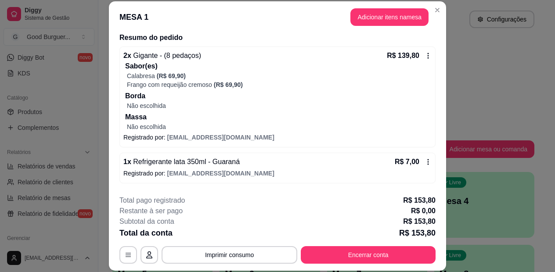
scroll to position [16, 0]
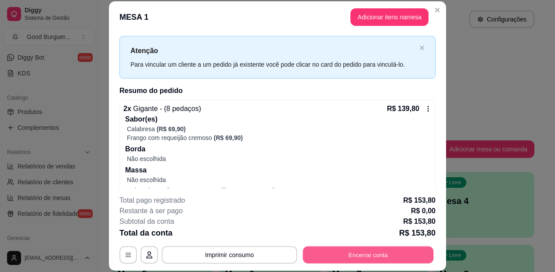
click at [378, 255] on button "Encerrar conta" at bounding box center [368, 255] width 131 height 17
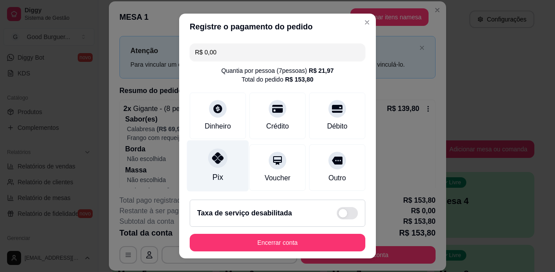
click at [223, 158] on div "Pix" at bounding box center [218, 165] width 62 height 51
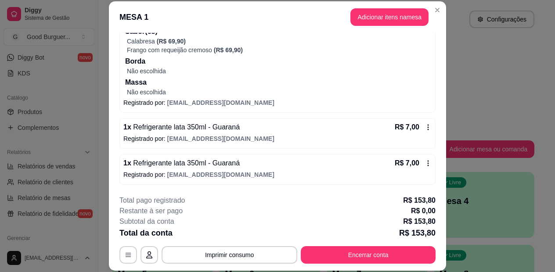
scroll to position [27, 0]
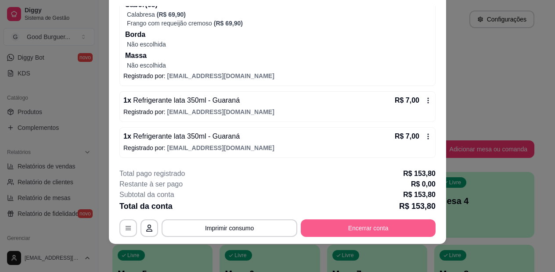
click at [333, 225] on button "Encerrar conta" at bounding box center [368, 229] width 135 height 18
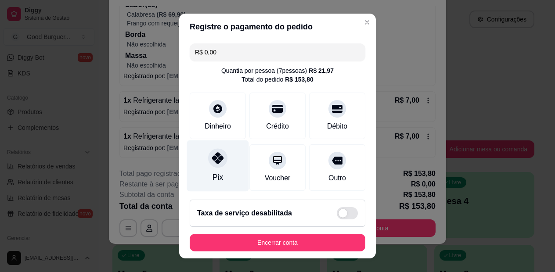
click at [216, 160] on icon at bounding box center [217, 157] width 11 height 11
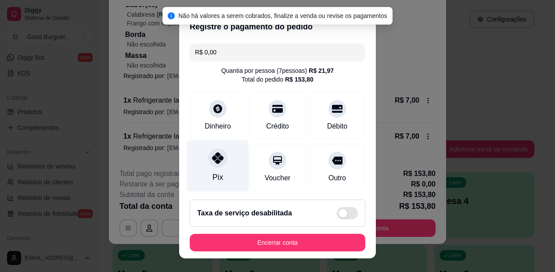
scroll to position [110, 0]
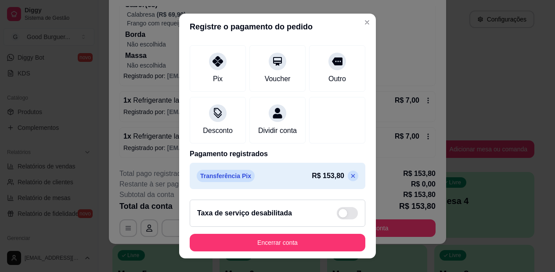
click at [351, 175] on icon at bounding box center [353, 176] width 4 height 4
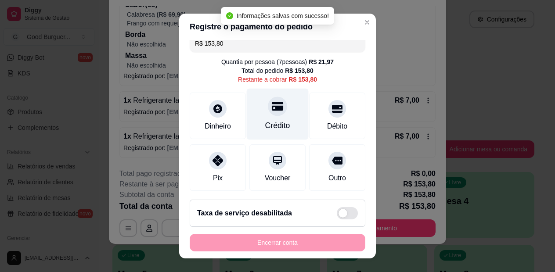
scroll to position [0, 0]
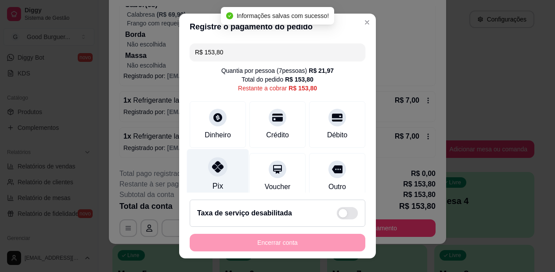
click at [221, 176] on div "Pix" at bounding box center [218, 174] width 62 height 51
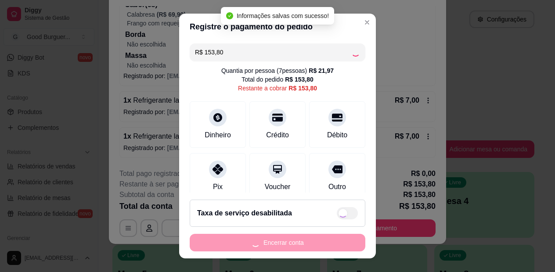
type input "R$ 0,00"
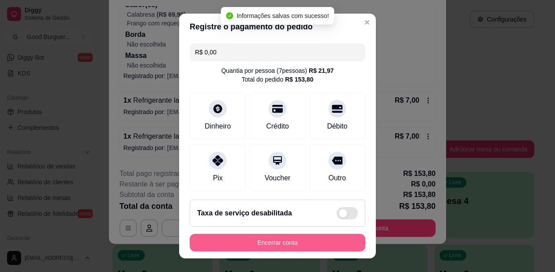
click at [257, 243] on button "Encerrar conta" at bounding box center [278, 243] width 176 height 18
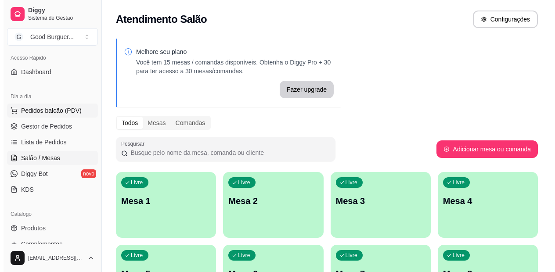
scroll to position [44, 0]
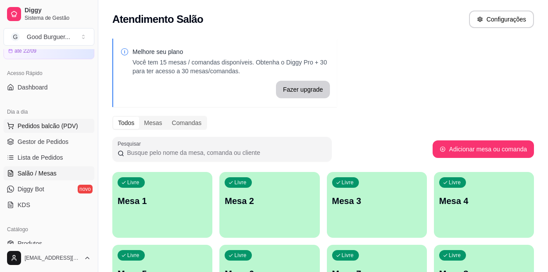
click at [40, 126] on span "Pedidos balcão (PDV)" at bounding box center [48, 126] width 61 height 9
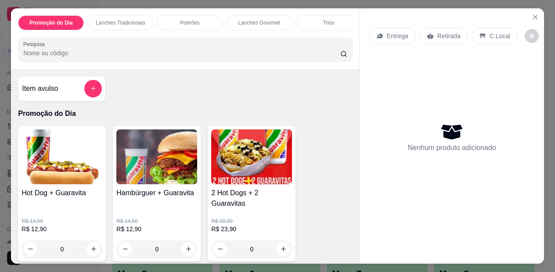
click at [446, 35] on p "Retirada" at bounding box center [448, 36] width 23 height 9
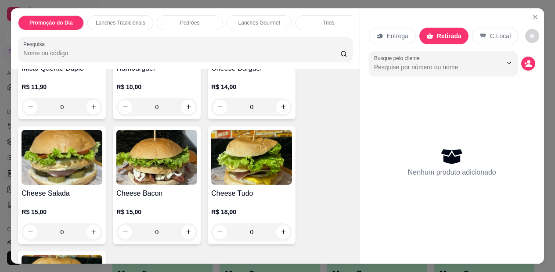
scroll to position [615, 0]
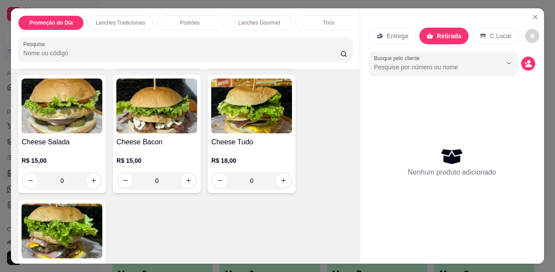
click at [80, 131] on img at bounding box center [62, 106] width 81 height 55
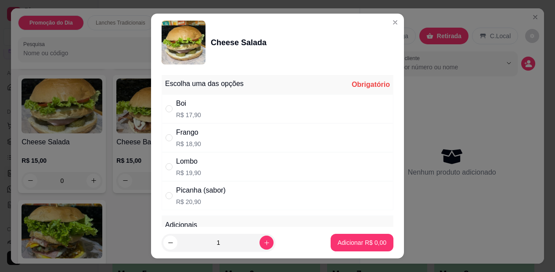
click at [192, 108] on div "Boi" at bounding box center [188, 103] width 25 height 11
radio input "true"
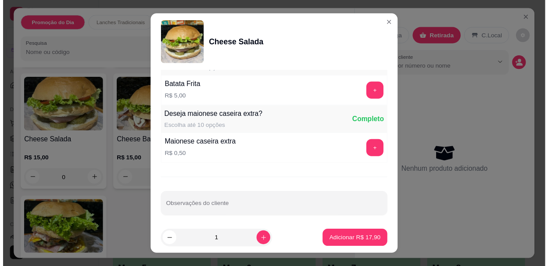
scroll to position [752, 0]
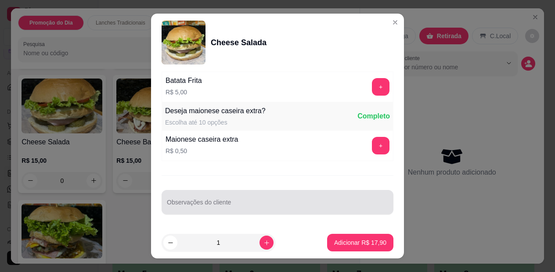
click at [230, 201] on div at bounding box center [277, 203] width 221 height 18
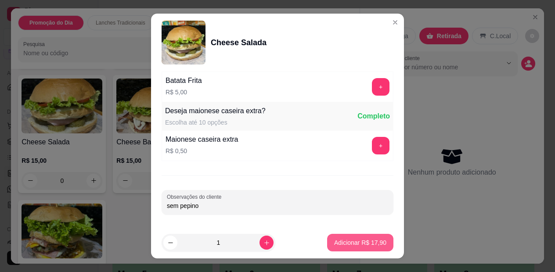
type input "sem pepino"
click at [351, 235] on button "Adicionar R$ 17,90" at bounding box center [360, 243] width 66 height 18
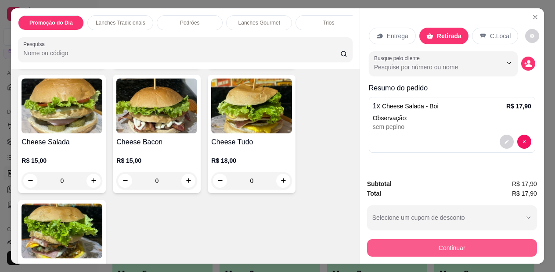
click at [413, 245] on button "Continuar" at bounding box center [452, 248] width 170 height 18
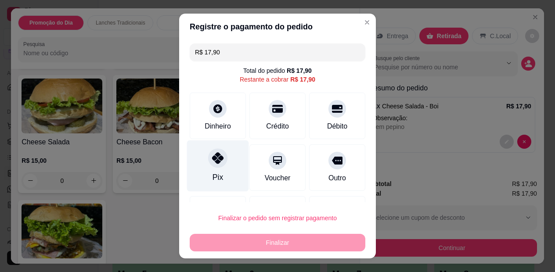
click at [216, 157] on icon at bounding box center [217, 157] width 11 height 11
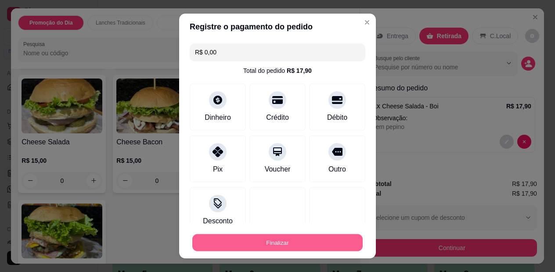
click at [251, 240] on button "Finalizar" at bounding box center [277, 242] width 170 height 17
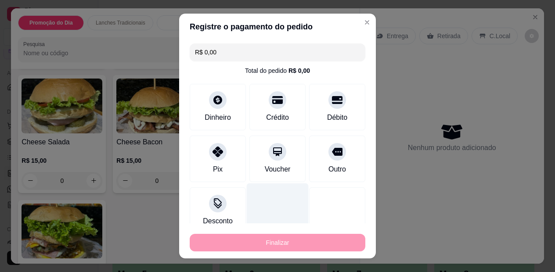
type input "-R$ 17,90"
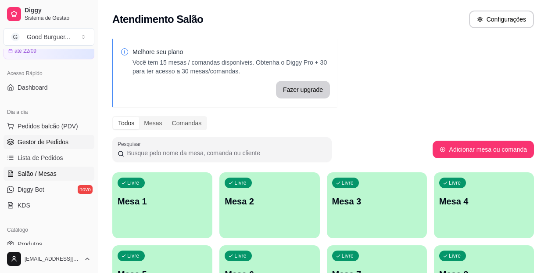
click at [40, 139] on span "Gestor de Pedidos" at bounding box center [43, 141] width 51 height 9
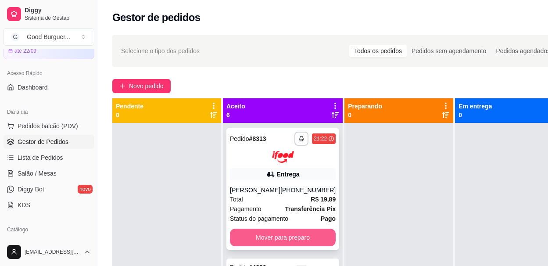
click at [286, 232] on button "Mover para preparo" at bounding box center [283, 238] width 106 height 18
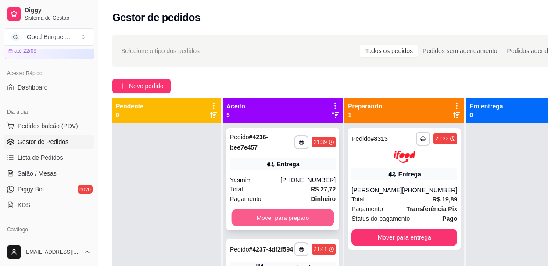
click at [279, 211] on button "Mover para preparo" at bounding box center [283, 217] width 103 height 17
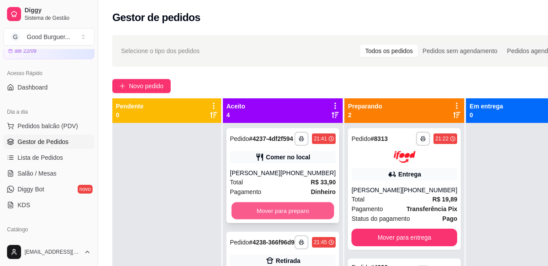
click at [286, 211] on button "Mover para preparo" at bounding box center [283, 210] width 103 height 17
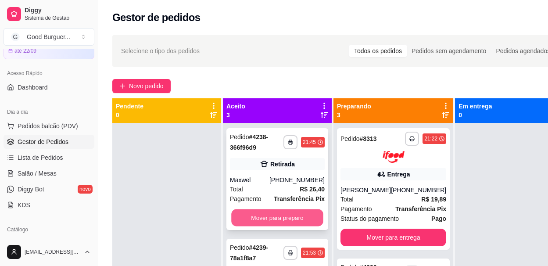
click at [284, 215] on button "Mover para preparo" at bounding box center [277, 217] width 92 height 17
click at [280, 216] on button "Mover para preparo" at bounding box center [277, 218] width 95 height 18
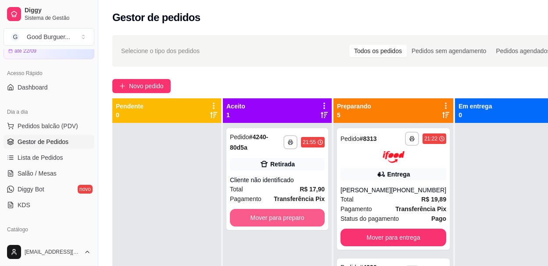
click at [280, 216] on button "Mover para preparo" at bounding box center [277, 218] width 95 height 18
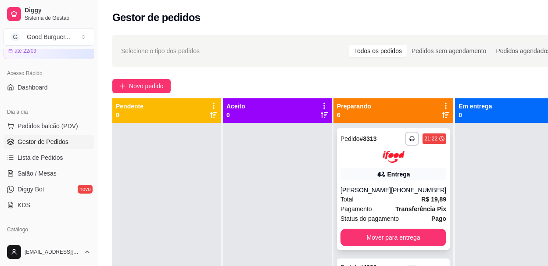
click at [387, 200] on div "Total R$ 19,89" at bounding box center [394, 199] width 106 height 10
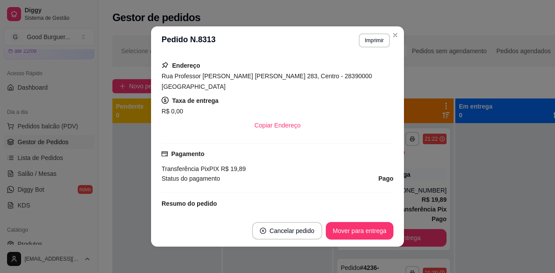
scroll to position [132, 0]
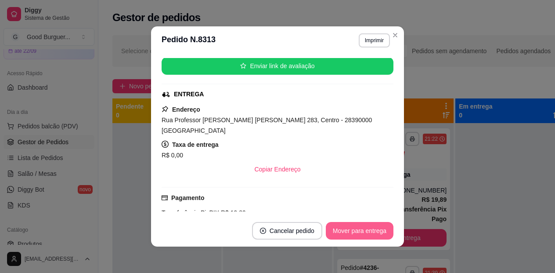
click at [374, 232] on button "Mover para entrega" at bounding box center [360, 231] width 68 height 18
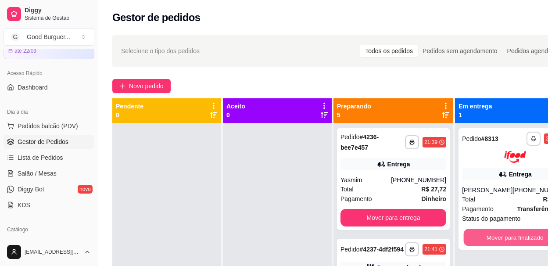
click at [481, 235] on button "Mover para finalizado" at bounding box center [515, 237] width 103 height 17
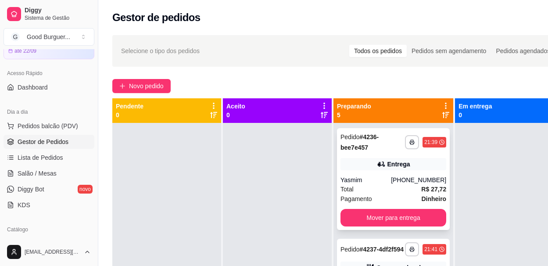
click at [389, 185] on div "Total R$ 27,72" at bounding box center [394, 189] width 106 height 10
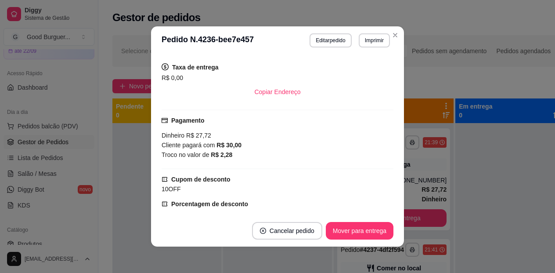
scroll to position [220, 0]
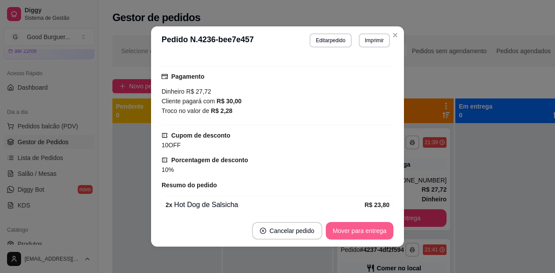
click at [349, 229] on button "Mover para entrega" at bounding box center [360, 231] width 68 height 18
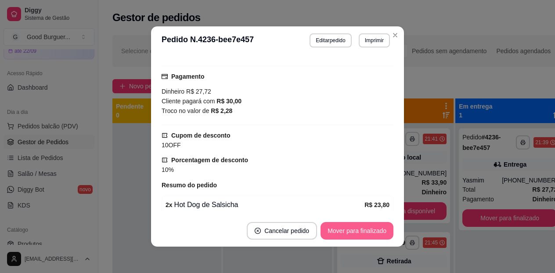
click at [339, 232] on button "Mover para finalizado" at bounding box center [356, 231] width 73 height 18
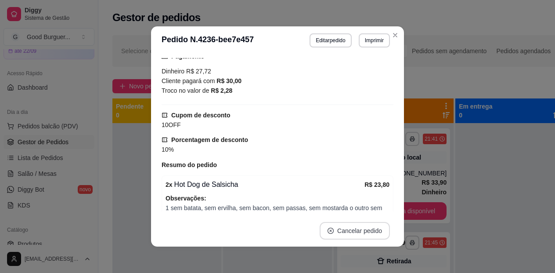
scroll to position [199, 0]
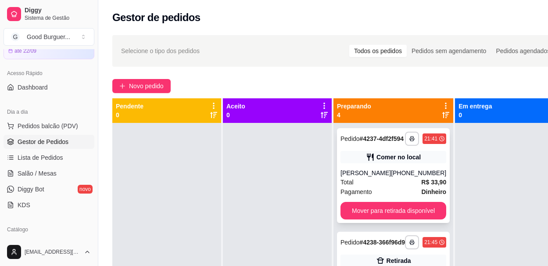
click at [385, 187] on div "Total R$ 33,90" at bounding box center [394, 182] width 106 height 10
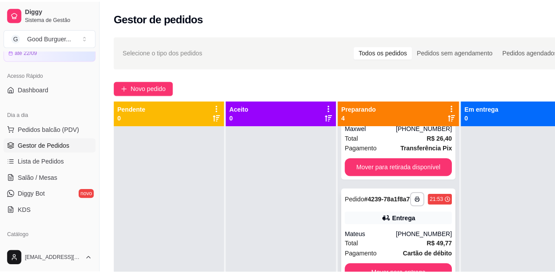
scroll to position [176, 0]
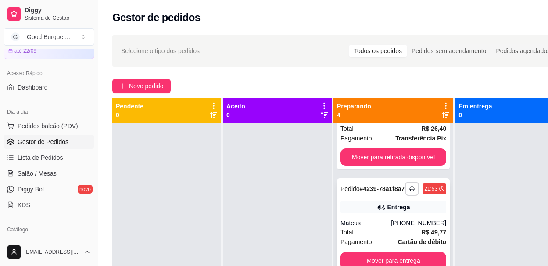
click at [377, 219] on div "**********" at bounding box center [393, 225] width 113 height 95
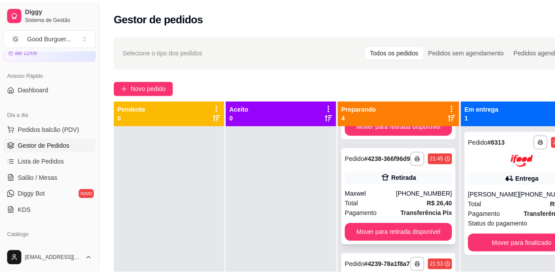
scroll to position [0, 0]
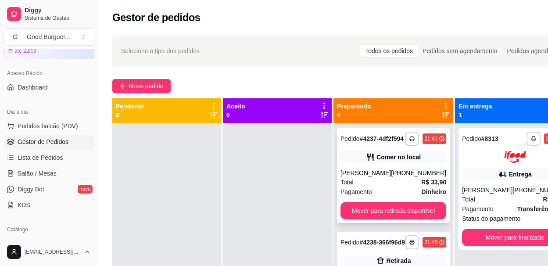
click at [390, 177] on div "[PERSON_NAME]" at bounding box center [366, 173] width 50 height 9
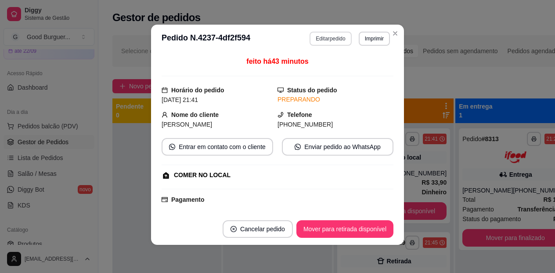
click at [336, 36] on button "Editar pedido" at bounding box center [331, 39] width 42 height 14
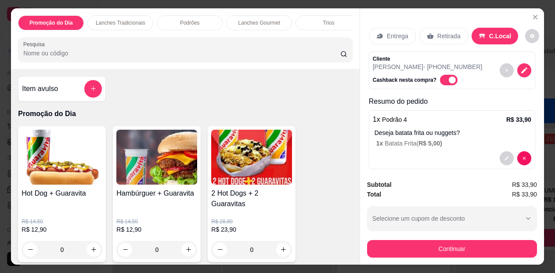
click at [345, 30] on div "Promoção do Dia Lanches Tradicionais Podrões Lanches Gourmet Trios Hot Dogs Pas…" at bounding box center [185, 22] width 334 height 15
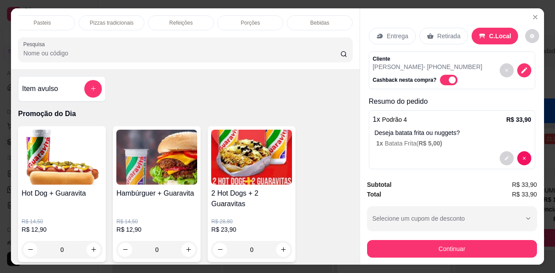
scroll to position [0, 425]
click at [310, 22] on p "Bebidas" at bounding box center [319, 22] width 19 height 7
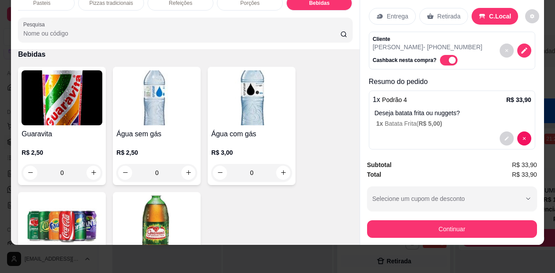
click at [90, 119] on img at bounding box center [62, 97] width 81 height 55
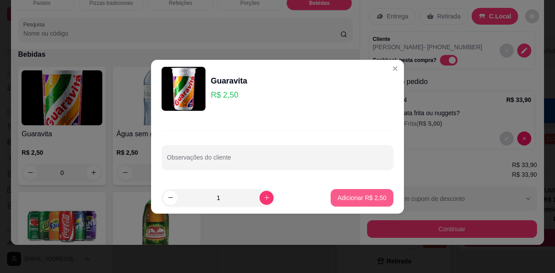
click at [371, 201] on p "Adicionar R$ 2,50" at bounding box center [362, 197] width 49 height 9
type input "1"
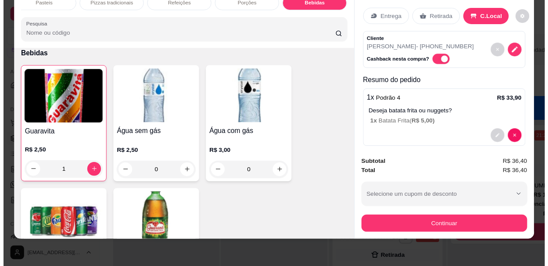
scroll to position [0, 0]
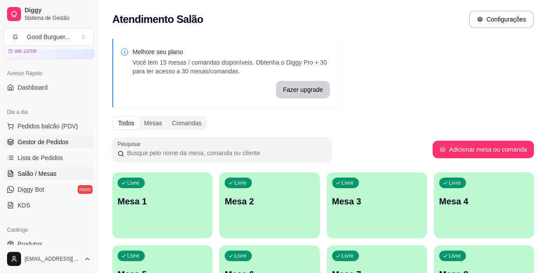
click at [40, 138] on span "Gestor de Pedidos" at bounding box center [43, 141] width 51 height 9
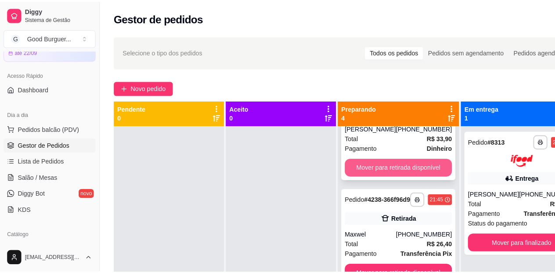
scroll to position [88, 0]
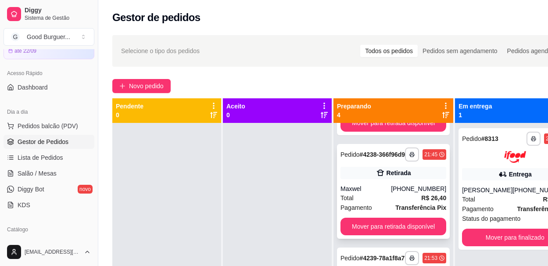
click at [382, 193] on div "Maxwel" at bounding box center [366, 188] width 50 height 9
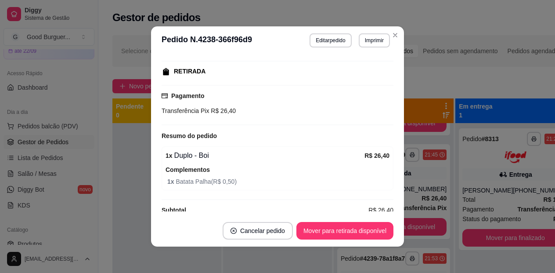
scroll to position [145, 0]
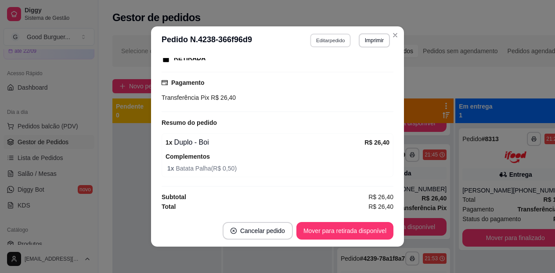
click at [329, 37] on button "Editar pedido" at bounding box center [330, 40] width 41 height 14
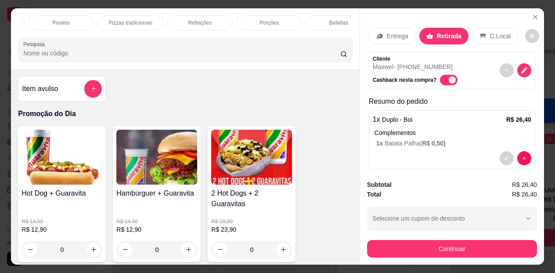
scroll to position [0, 425]
click at [327, 16] on div "Bebidas" at bounding box center [319, 22] width 66 height 15
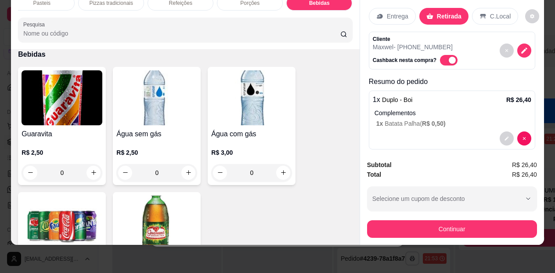
click at [59, 97] on img at bounding box center [62, 97] width 81 height 55
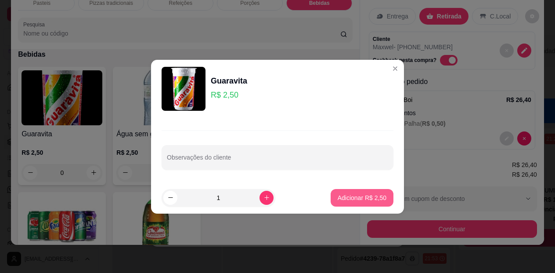
click at [353, 196] on p "Adicionar R$ 2,50" at bounding box center [362, 197] width 49 height 9
type input "1"
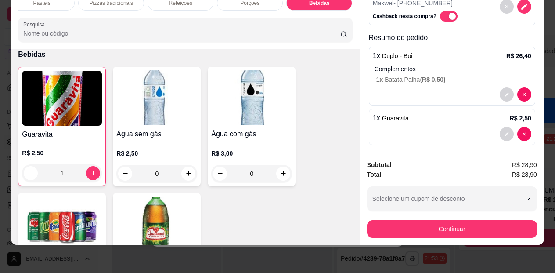
scroll to position [0, 0]
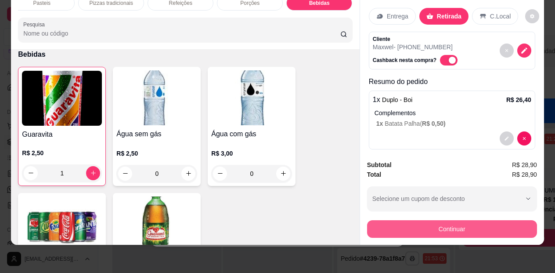
click at [456, 222] on button "Continuar" at bounding box center [452, 229] width 170 height 18
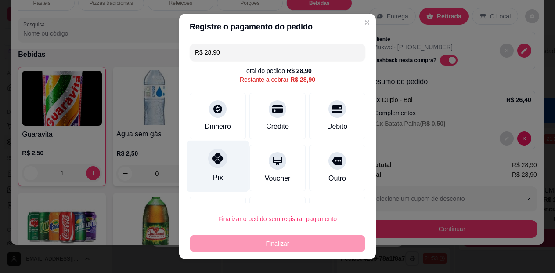
click at [202, 161] on div "Pix" at bounding box center [218, 165] width 62 height 51
type input "R$ 0,00"
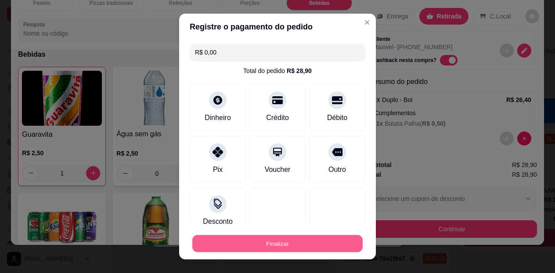
click at [258, 237] on button "Finalizar" at bounding box center [277, 243] width 170 height 17
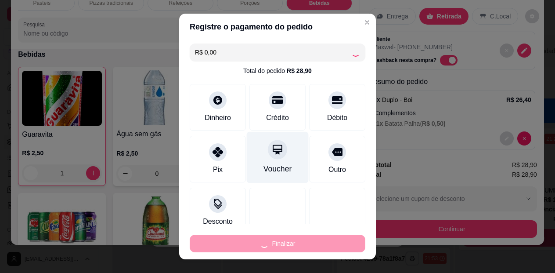
type input "0"
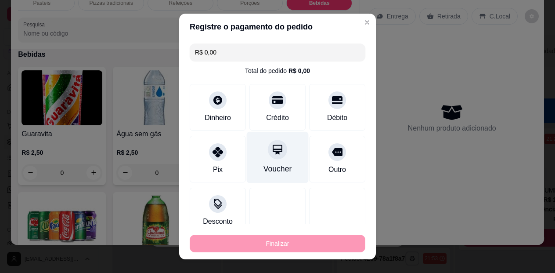
type input "-R$ 28,90"
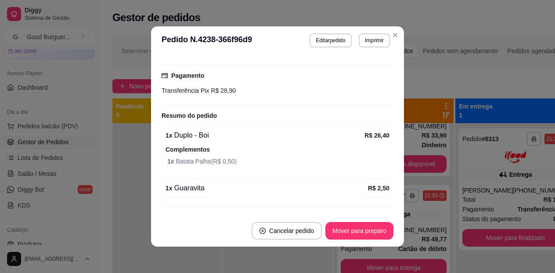
scroll to position [138, 0]
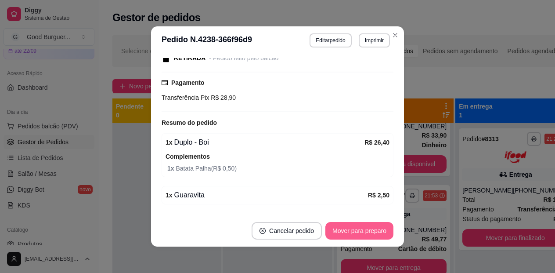
click at [357, 226] on button "Mover para preparo" at bounding box center [359, 231] width 68 height 18
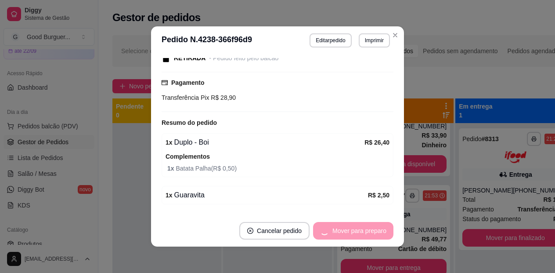
scroll to position [88, 0]
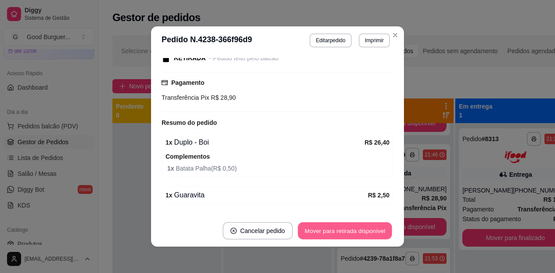
click at [360, 229] on button "Mover para retirada disponível" at bounding box center [345, 230] width 94 height 17
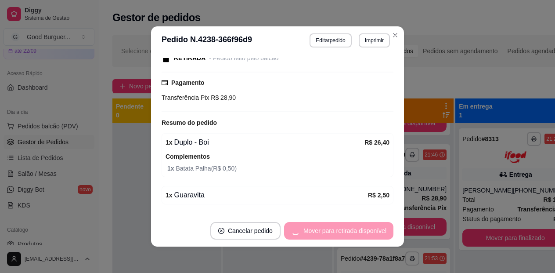
scroll to position [68, 0]
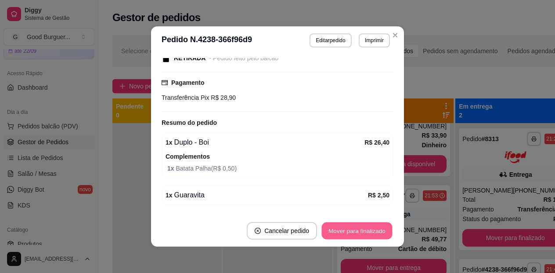
click at [358, 229] on button "Mover para finalizado" at bounding box center [357, 230] width 71 height 17
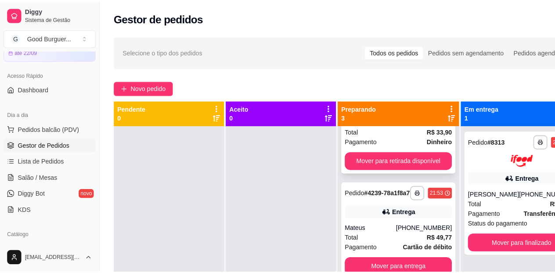
scroll to position [0, 0]
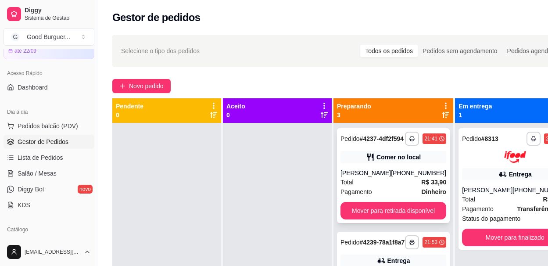
click at [387, 176] on div "[PERSON_NAME]" at bounding box center [366, 173] width 50 height 9
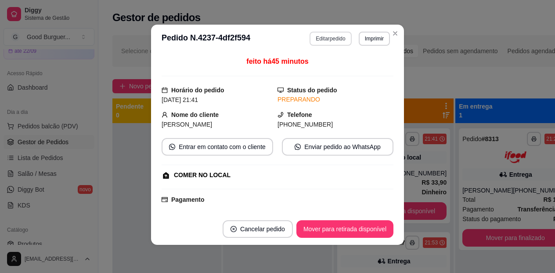
click at [327, 38] on button "Editar pedido" at bounding box center [331, 39] width 42 height 14
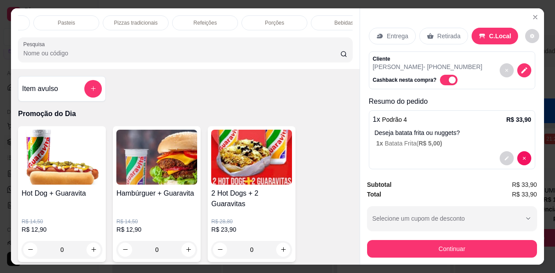
scroll to position [0, 425]
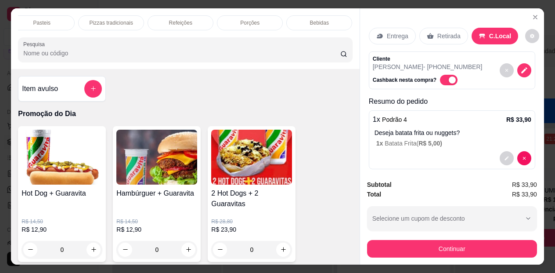
click at [329, 16] on div "Bebidas" at bounding box center [319, 22] width 66 height 15
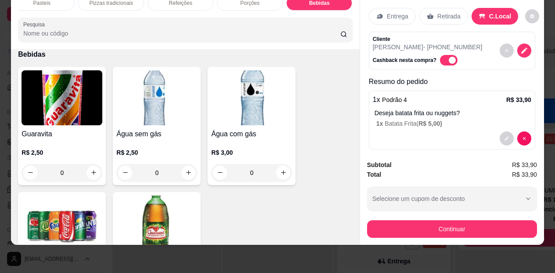
click at [66, 105] on img at bounding box center [62, 97] width 81 height 55
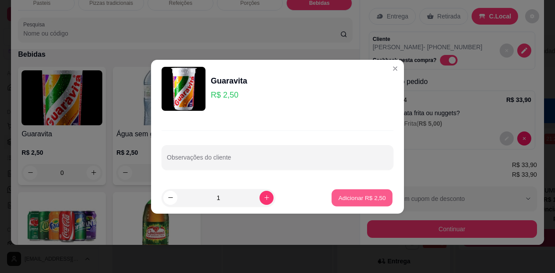
click at [348, 198] on p "Adicionar R$ 2,50" at bounding box center [361, 197] width 47 height 8
type input "1"
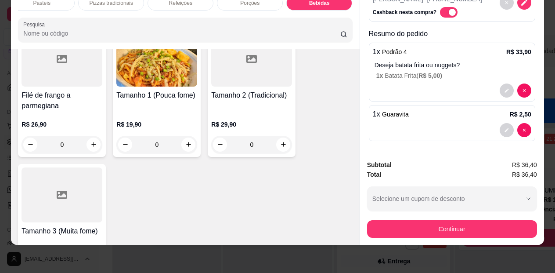
scroll to position [2274, 0]
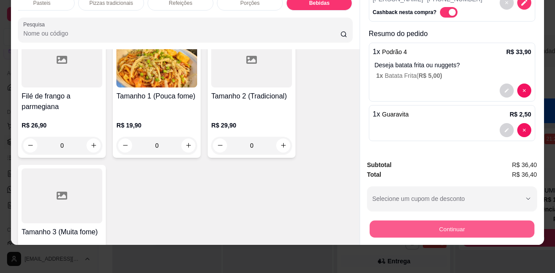
click at [417, 220] on button "Continuar" at bounding box center [452, 228] width 165 height 17
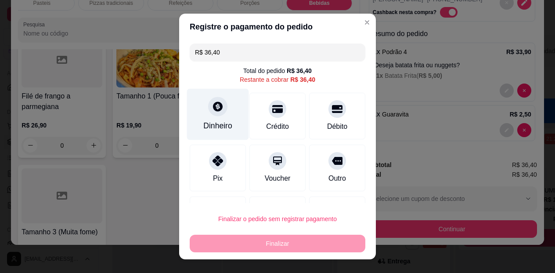
click at [213, 108] on icon at bounding box center [218, 106] width 10 height 10
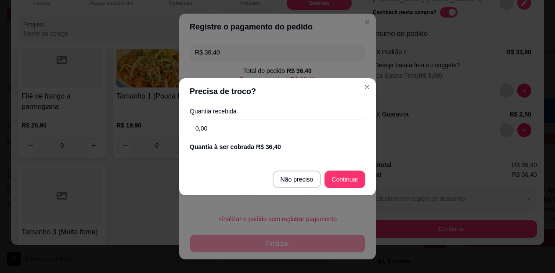
click at [255, 129] on input "0,00" at bounding box center [278, 128] width 176 height 18
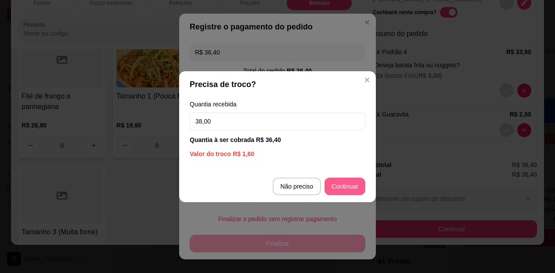
type input "38,00"
type input "R$ 0,00"
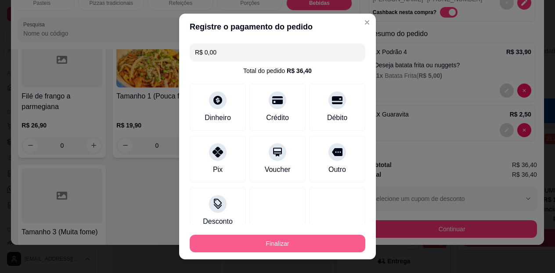
click at [284, 244] on button "Finalizar" at bounding box center [278, 243] width 176 height 18
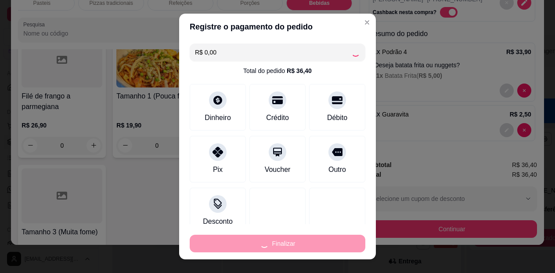
type input "0"
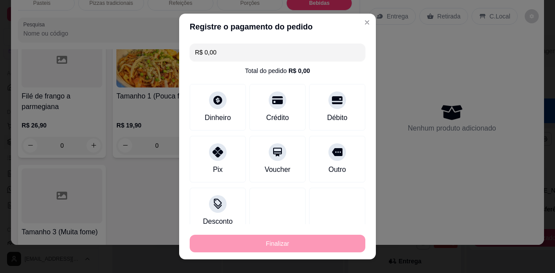
type input "-R$ 36,40"
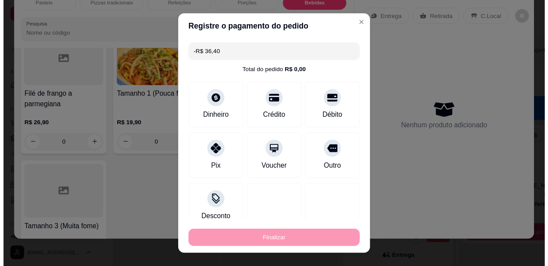
scroll to position [0, 0]
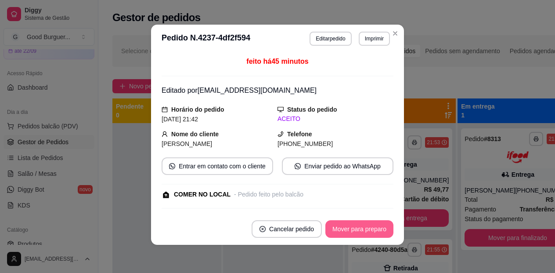
click at [369, 229] on button "Mover para preparo" at bounding box center [359, 229] width 68 height 18
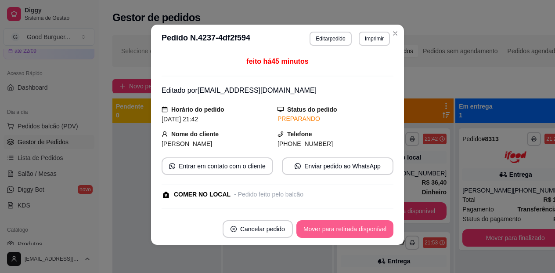
click at [365, 228] on button "Mover para retirada disponível" at bounding box center [344, 229] width 97 height 18
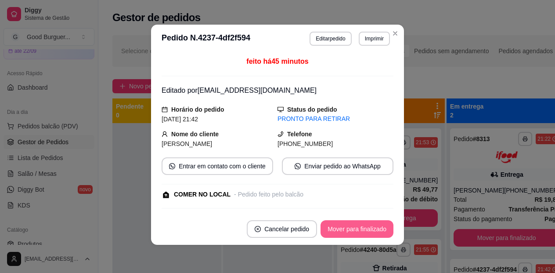
click at [346, 223] on button "Mover para finalizado" at bounding box center [356, 229] width 73 height 18
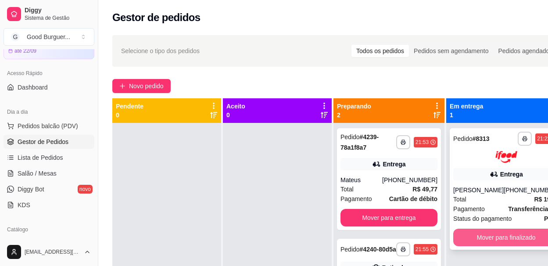
click at [495, 240] on button "Mover para finalizado" at bounding box center [507, 238] width 106 height 18
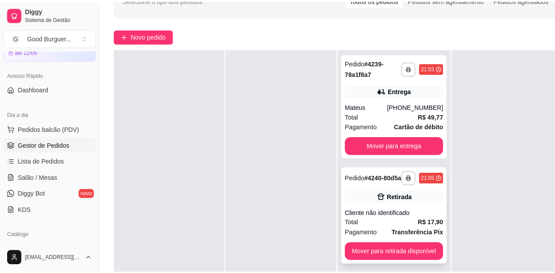
scroll to position [132, 0]
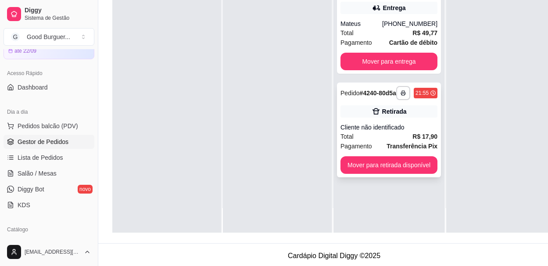
click at [364, 132] on div "Cliente não identificado" at bounding box center [389, 127] width 97 height 9
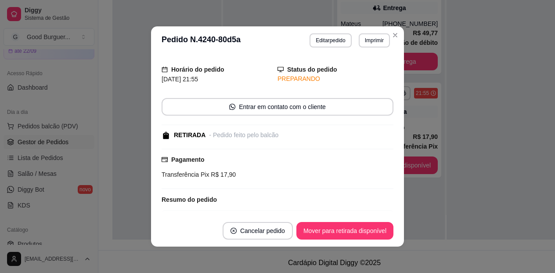
scroll to position [44, 0]
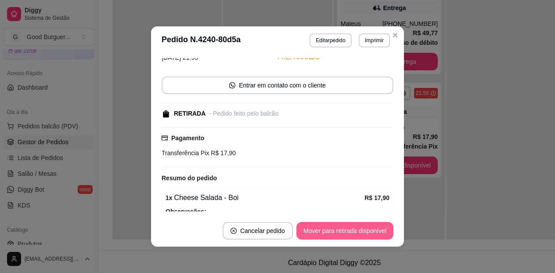
click at [374, 232] on button "Mover para retirada disponível" at bounding box center [344, 231] width 97 height 18
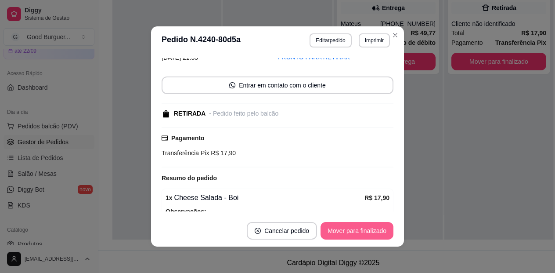
click at [359, 230] on button "Mover para finalizado" at bounding box center [356, 231] width 73 height 18
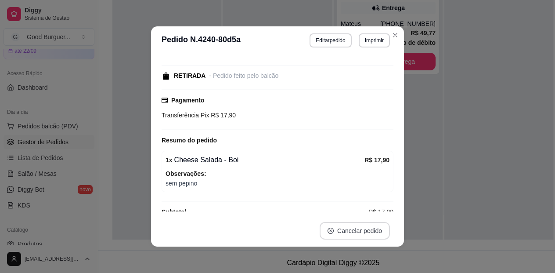
scroll to position [24, 0]
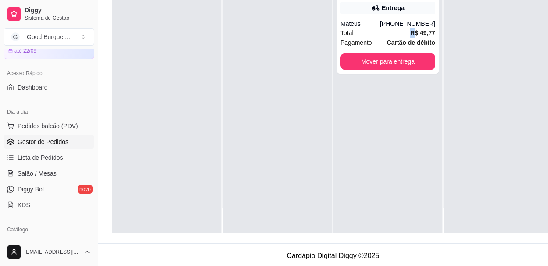
click at [392, 33] on div "Total R$ 49,77" at bounding box center [388, 33] width 95 height 10
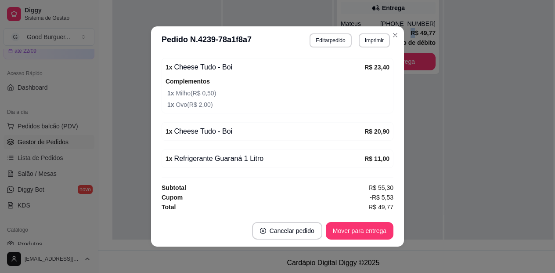
scroll to position [338, 0]
click at [353, 228] on button "Mover para entrega" at bounding box center [360, 230] width 66 height 17
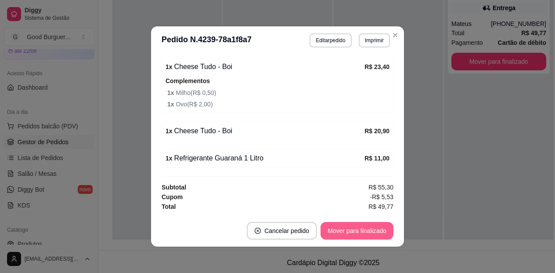
click at [376, 233] on button "Mover para finalizado" at bounding box center [356, 231] width 73 height 18
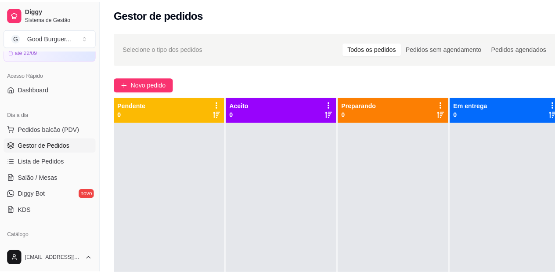
scroll to position [0, 0]
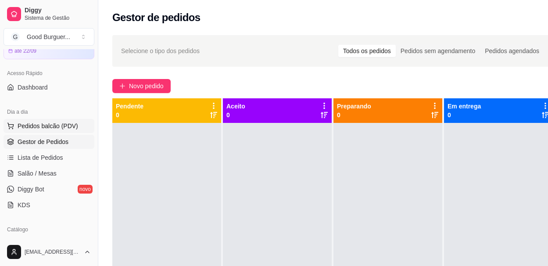
click at [60, 125] on span "Pedidos balcão (PDV)" at bounding box center [48, 126] width 61 height 9
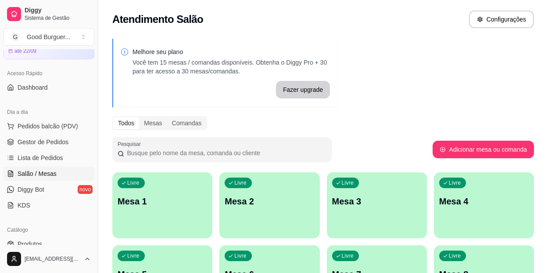
click at [32, 173] on span "Salão / Mesas" at bounding box center [37, 173] width 39 height 9
click at [36, 143] on span "Gestor de Pedidos" at bounding box center [43, 141] width 51 height 9
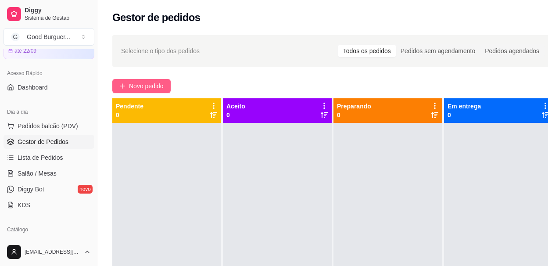
click at [134, 83] on span "Novo pedido" at bounding box center [146, 86] width 35 height 10
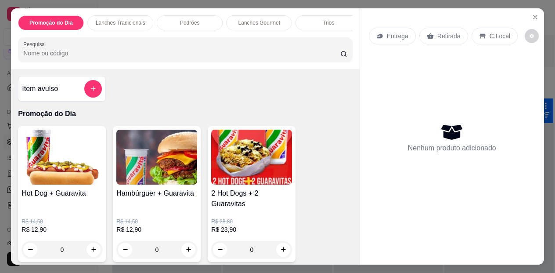
click at [70, 177] on img at bounding box center [62, 157] width 81 height 55
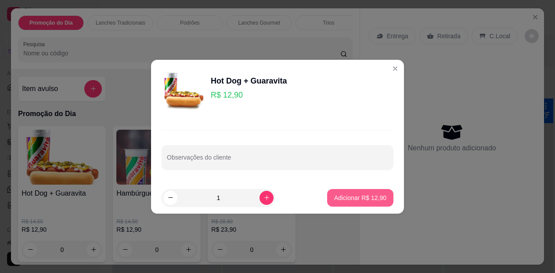
click at [355, 200] on p "Adicionar R$ 12,90" at bounding box center [360, 197] width 52 height 9
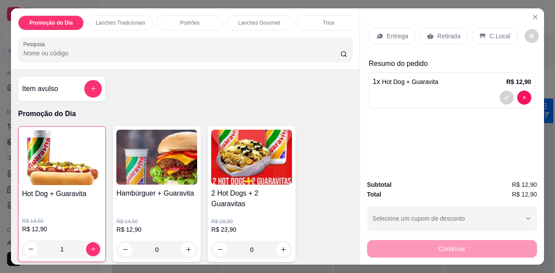
type input "1"
click at [394, 34] on p "Entrega" at bounding box center [398, 36] width 22 height 9
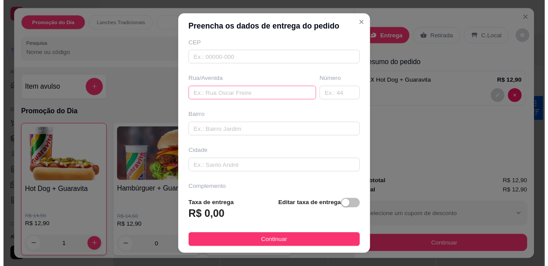
scroll to position [141, 0]
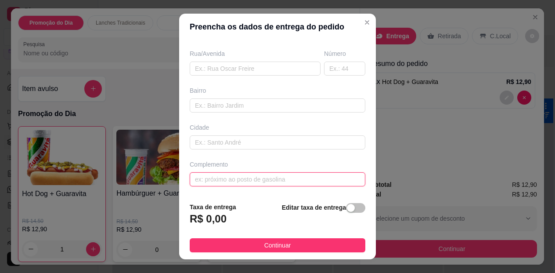
click at [251, 174] on input "text" at bounding box center [278, 179] width 176 height 14
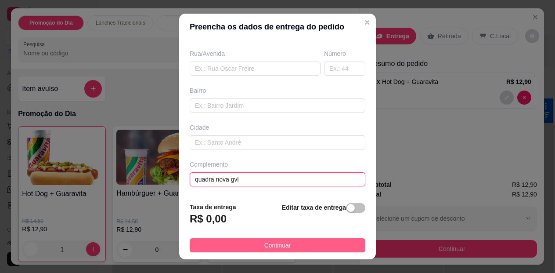
type input "quadra nova gvl"
click at [268, 243] on span "Continuar" at bounding box center [277, 245] width 27 height 10
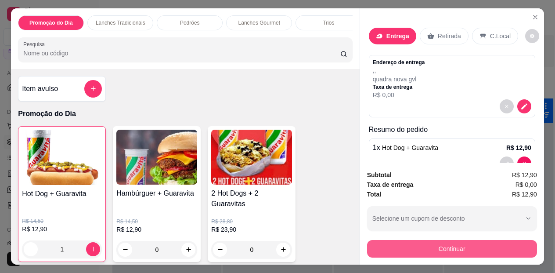
click at [410, 251] on button "Continuar" at bounding box center [452, 249] width 170 height 18
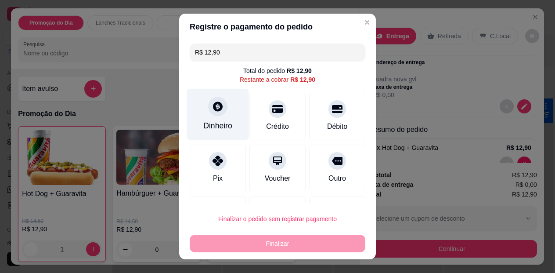
click at [209, 116] on div "Dinheiro" at bounding box center [218, 114] width 62 height 51
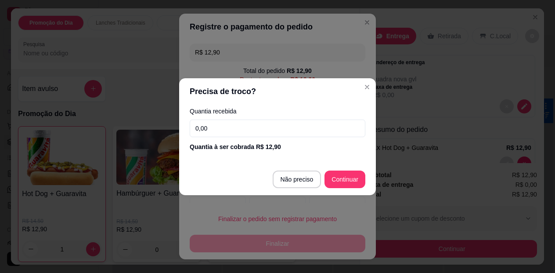
click at [245, 134] on input "0,00" at bounding box center [278, 128] width 176 height 18
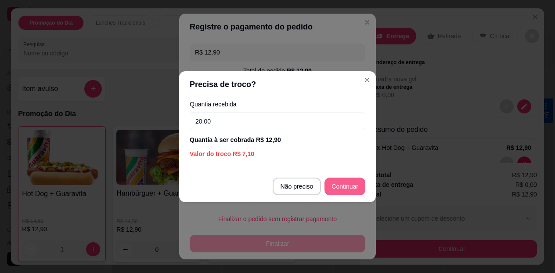
type input "20,00"
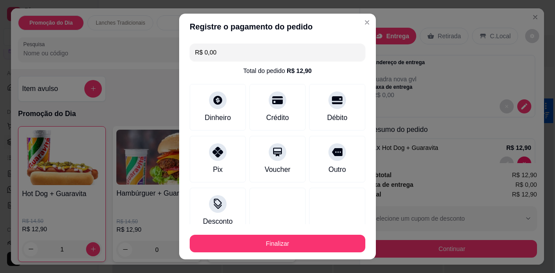
type input "R$ 0,00"
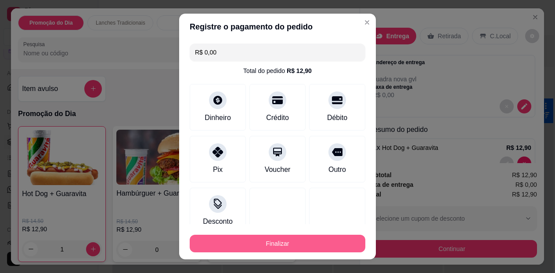
click at [249, 240] on button "Finalizar" at bounding box center [278, 243] width 176 height 18
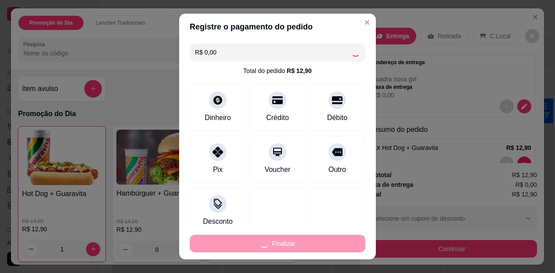
type input "0"
type input "-R$ 12,90"
